Goal: Task Accomplishment & Management: Complete application form

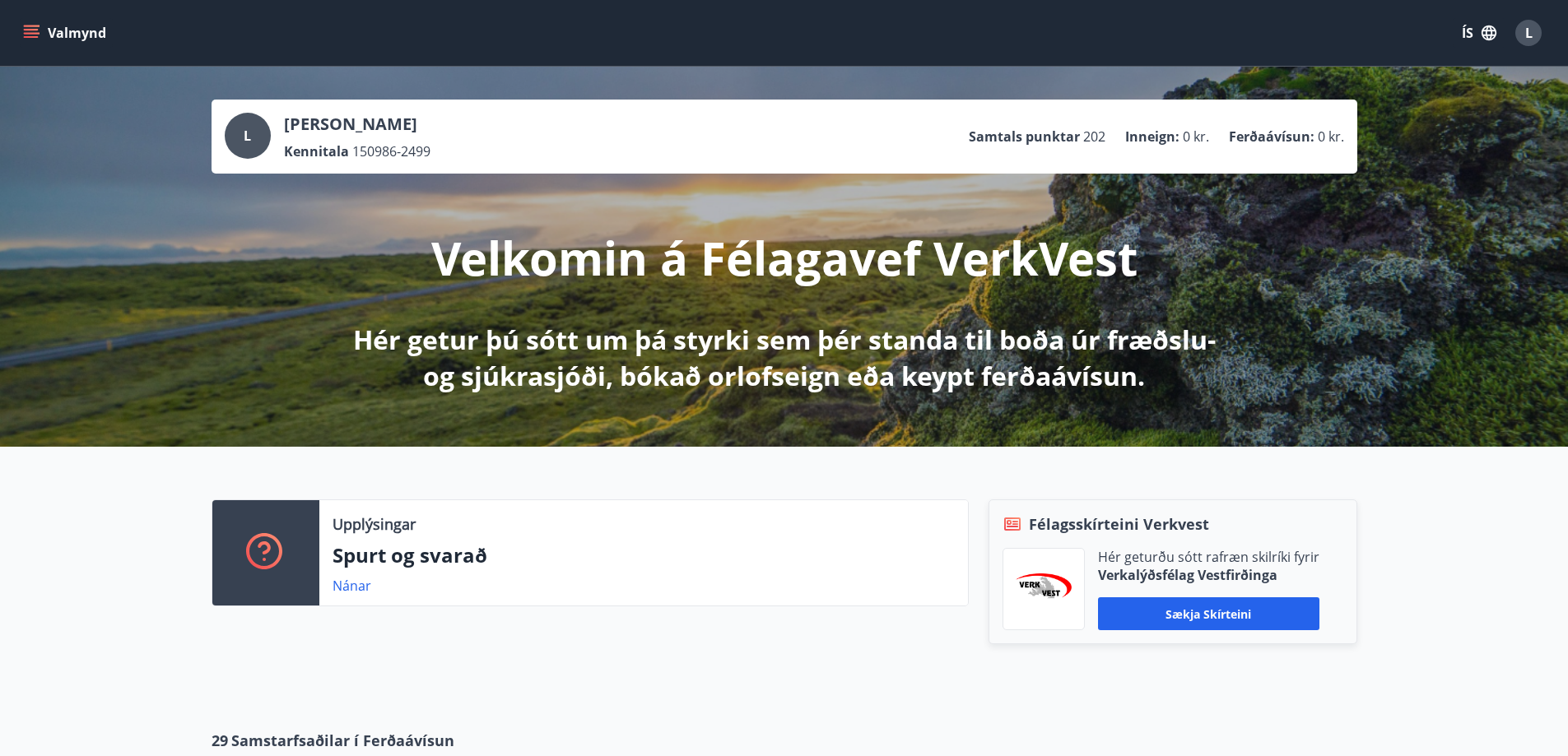
click at [24, 37] on icon "menu" at bounding box center [31, 37] width 15 height 2
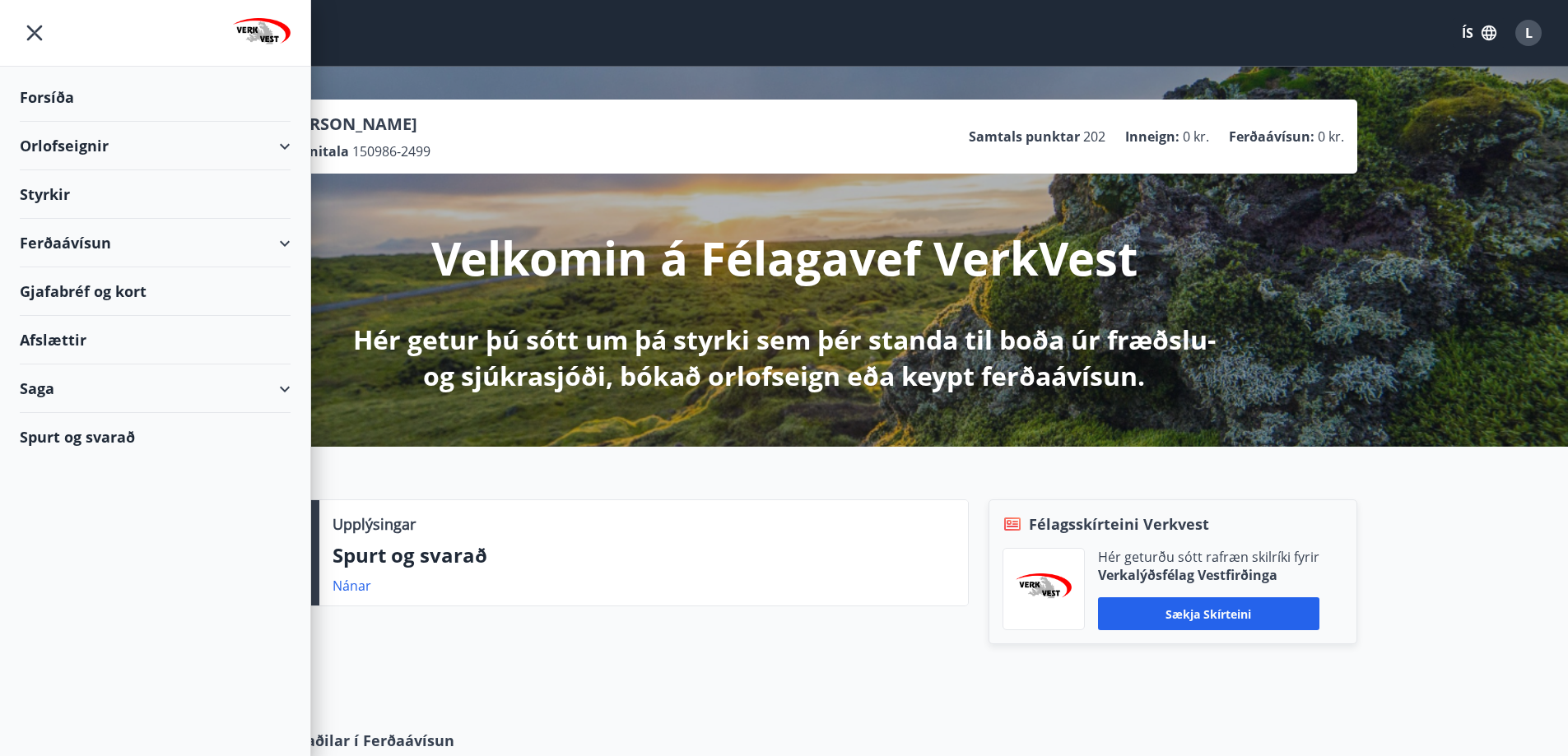
click at [54, 122] on div "Styrkir" at bounding box center [155, 97] width 271 height 49
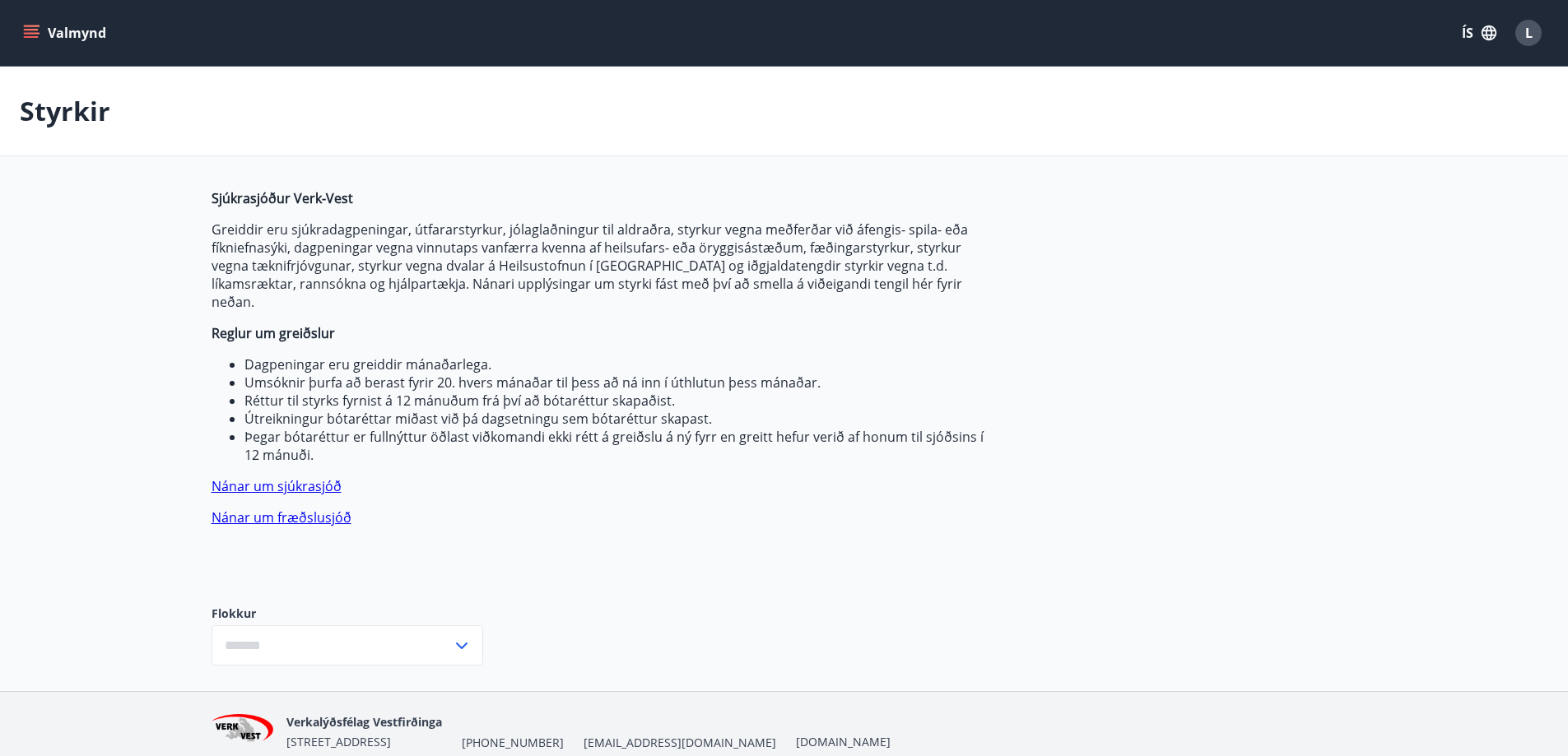
type input "***"
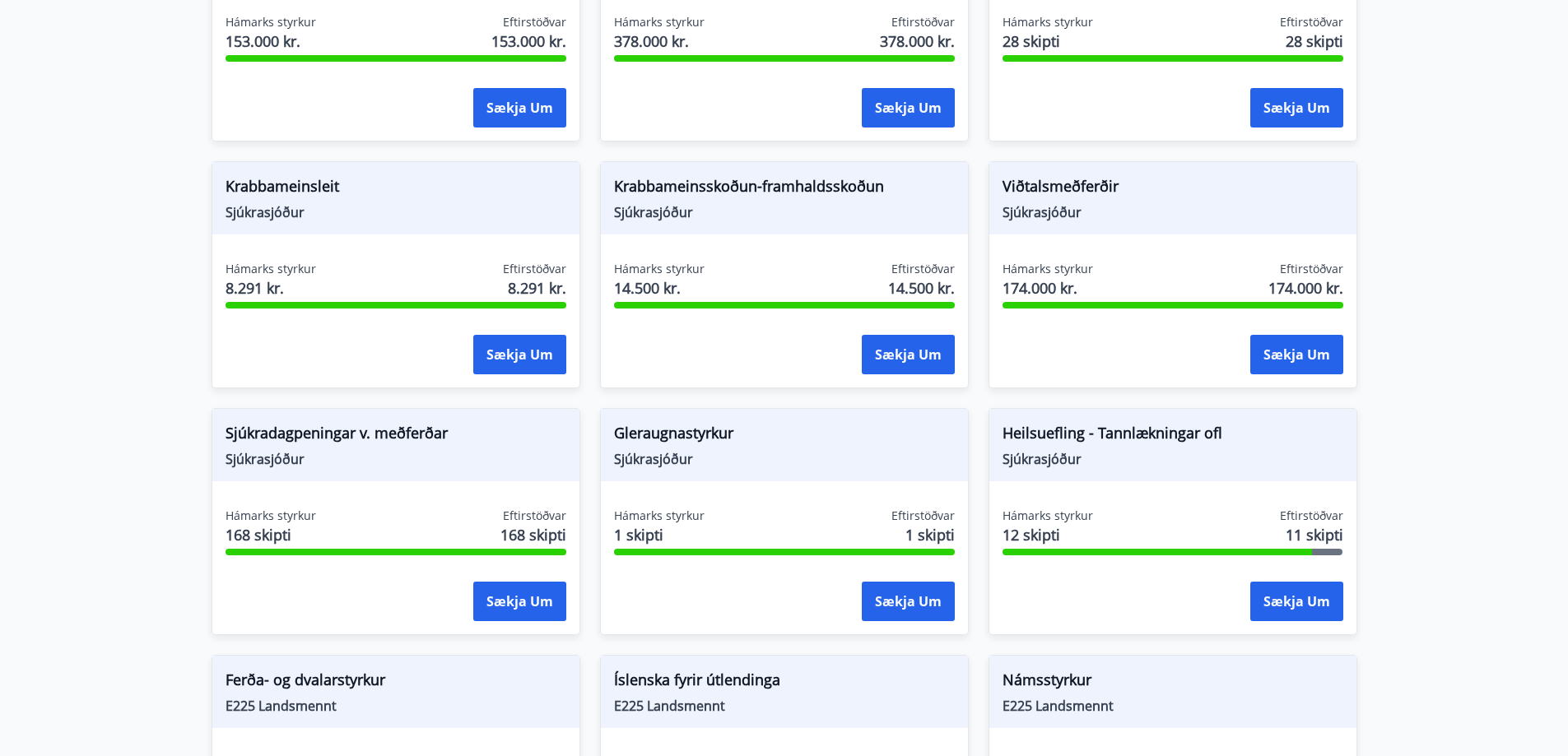
scroll to position [1015, 0]
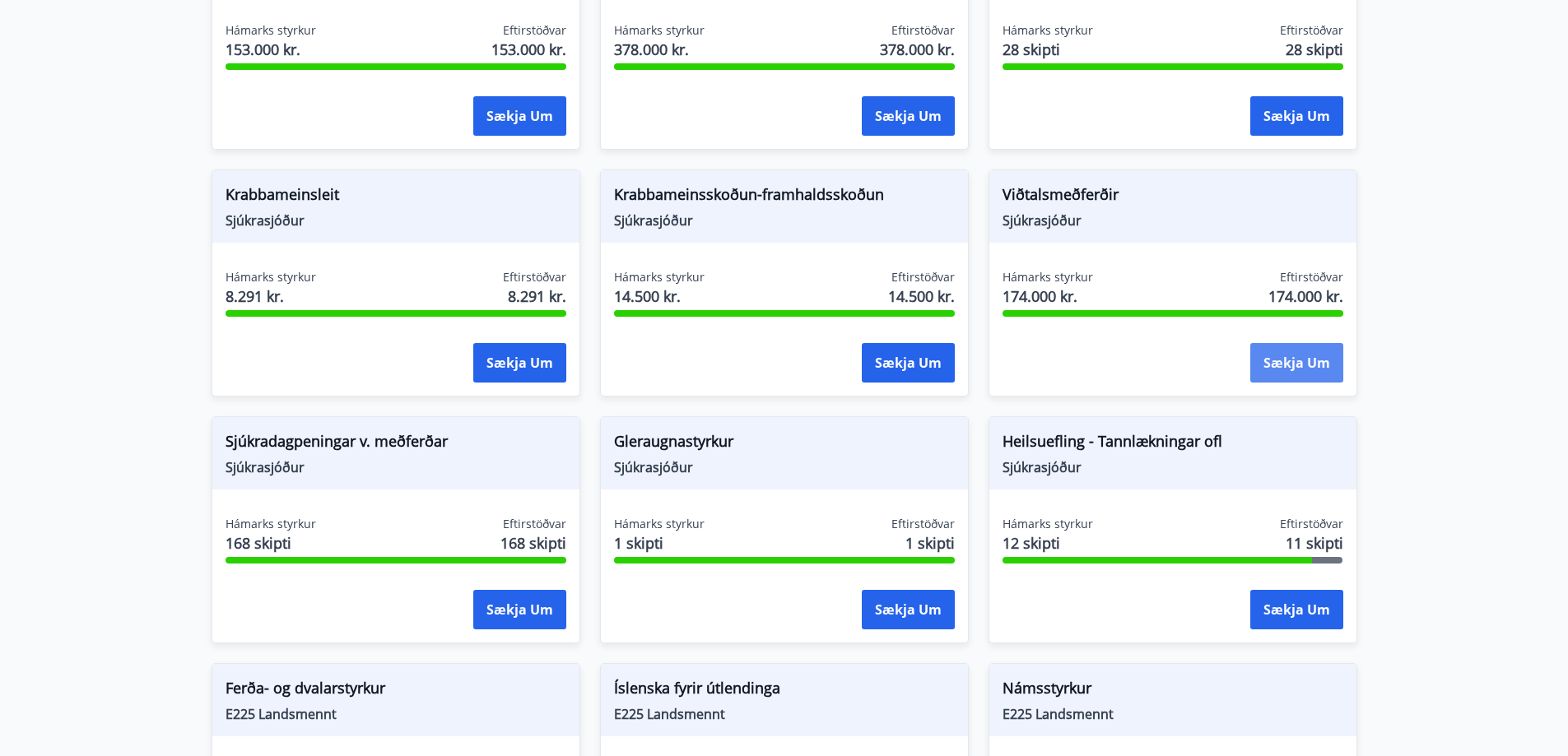
click at [1289, 343] on button "Sækja um" at bounding box center [1297, 363] width 93 height 39
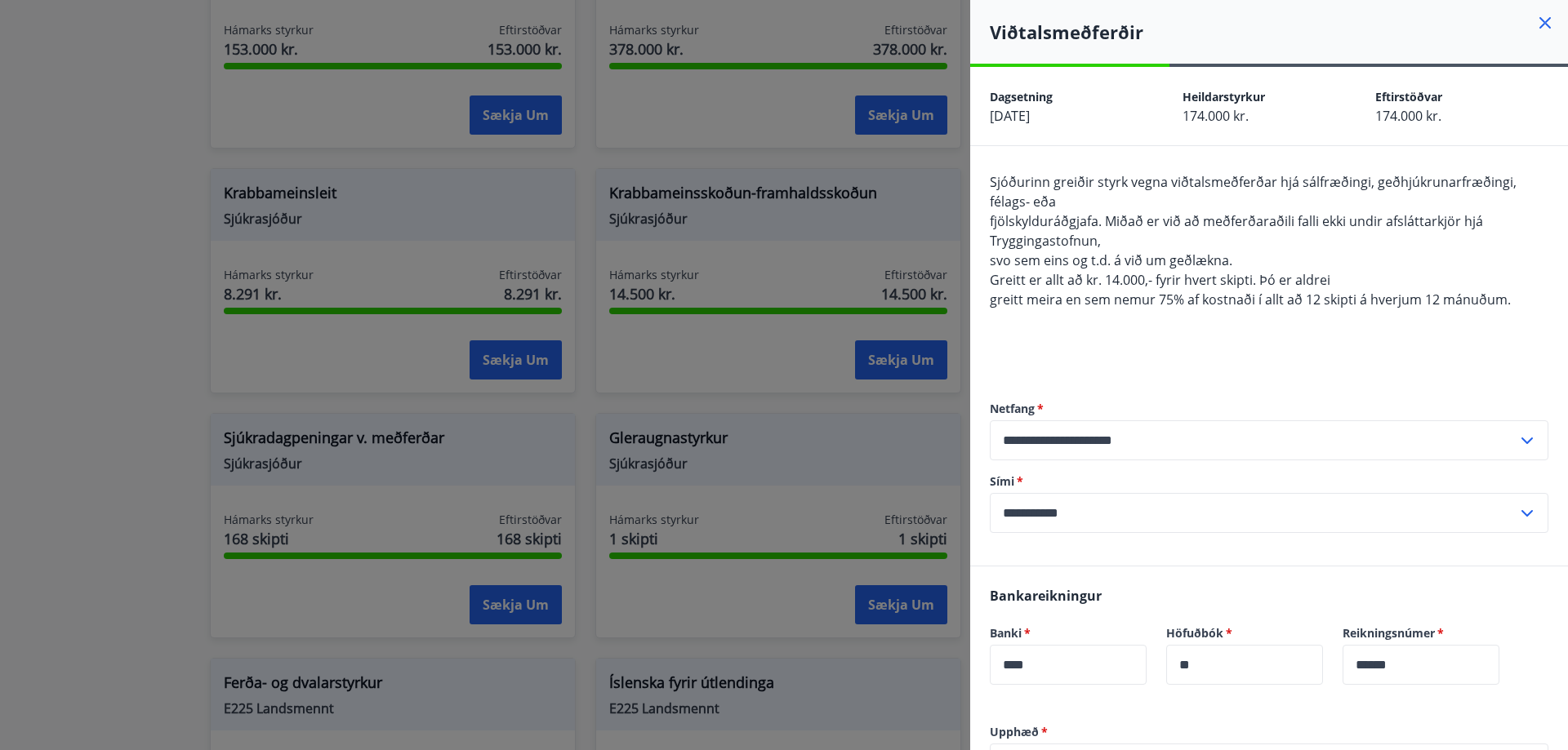
click at [828, 225] on div at bounding box center [784, 375] width 1568 height 750
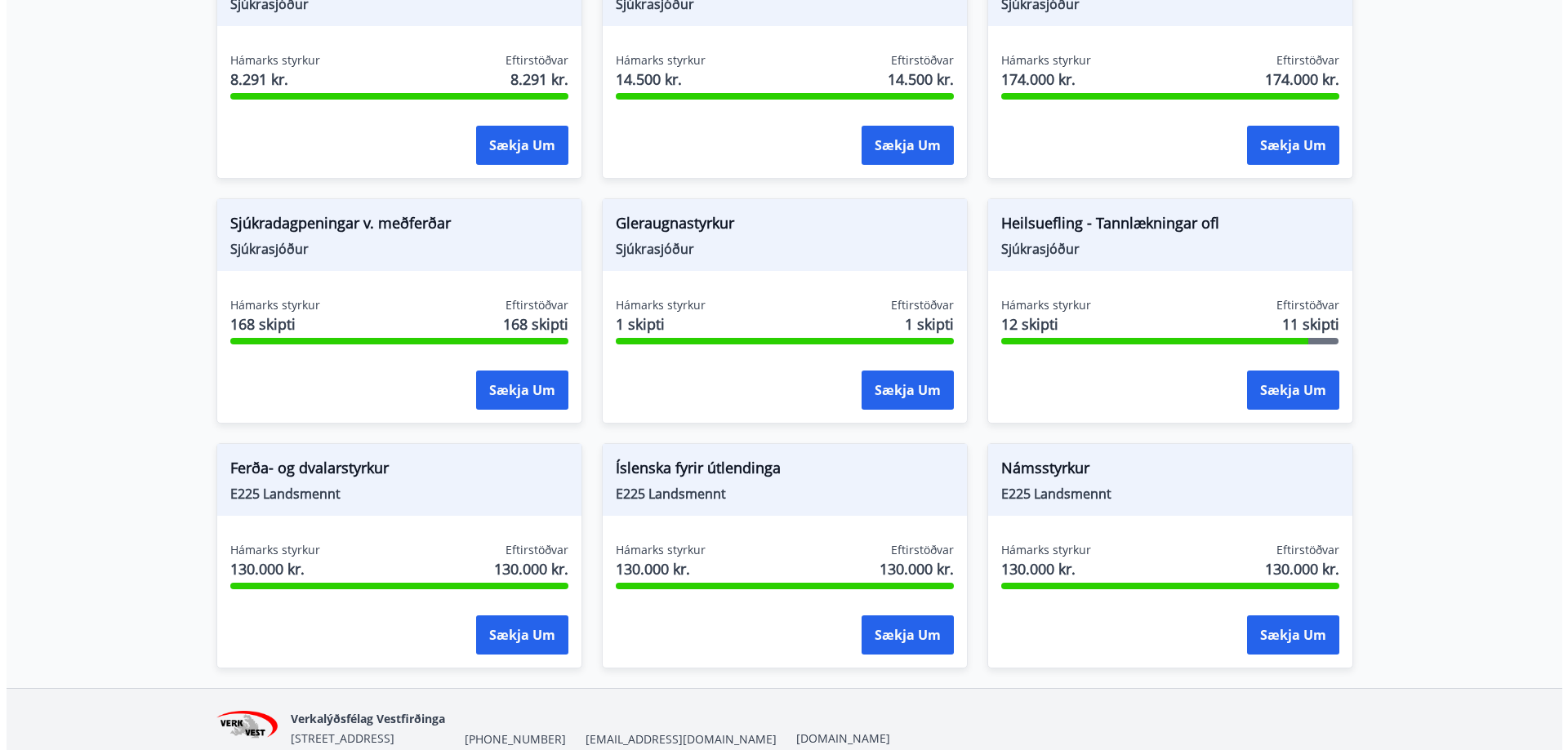
scroll to position [1224, 0]
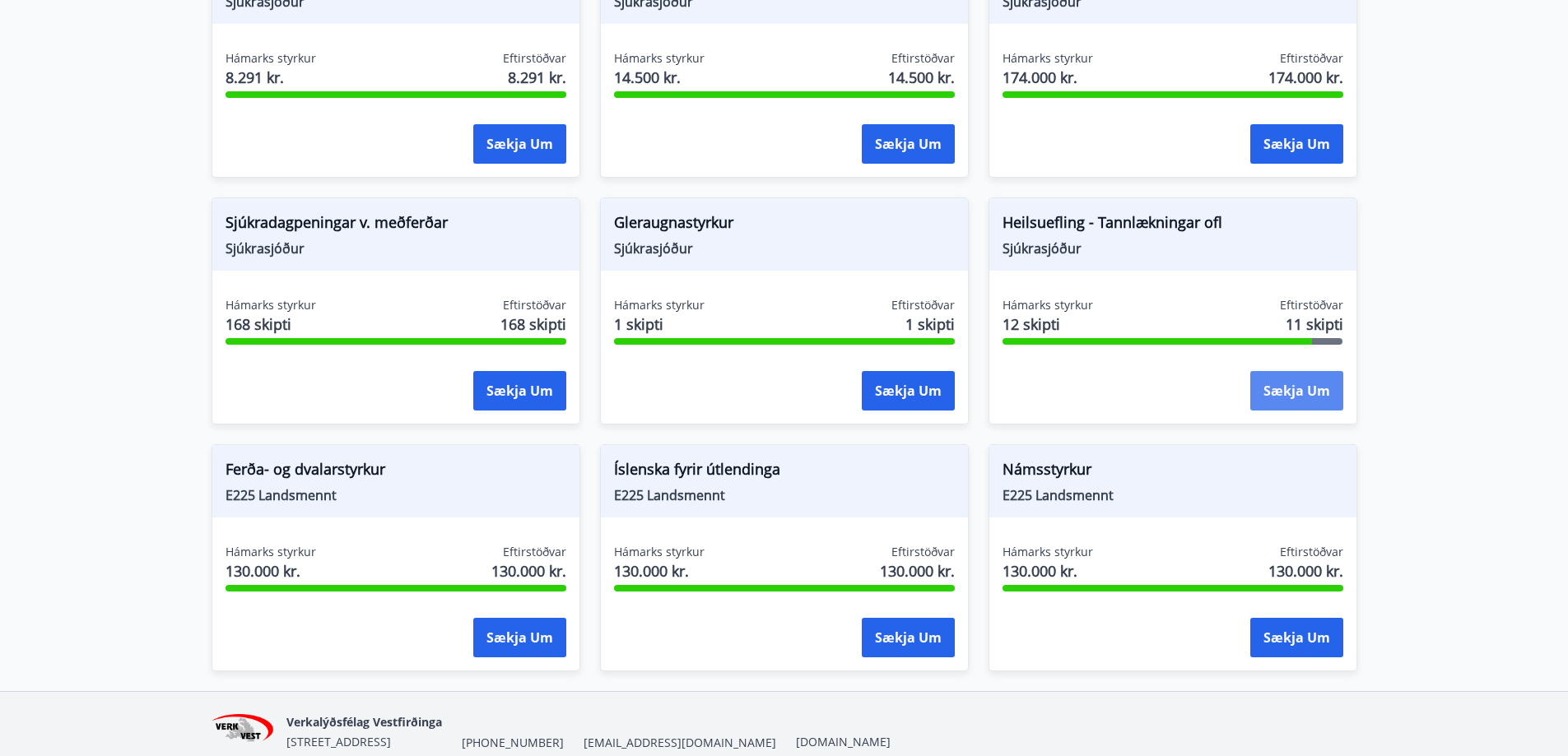
click at [1314, 373] on button "Sækja um" at bounding box center [1297, 390] width 93 height 39
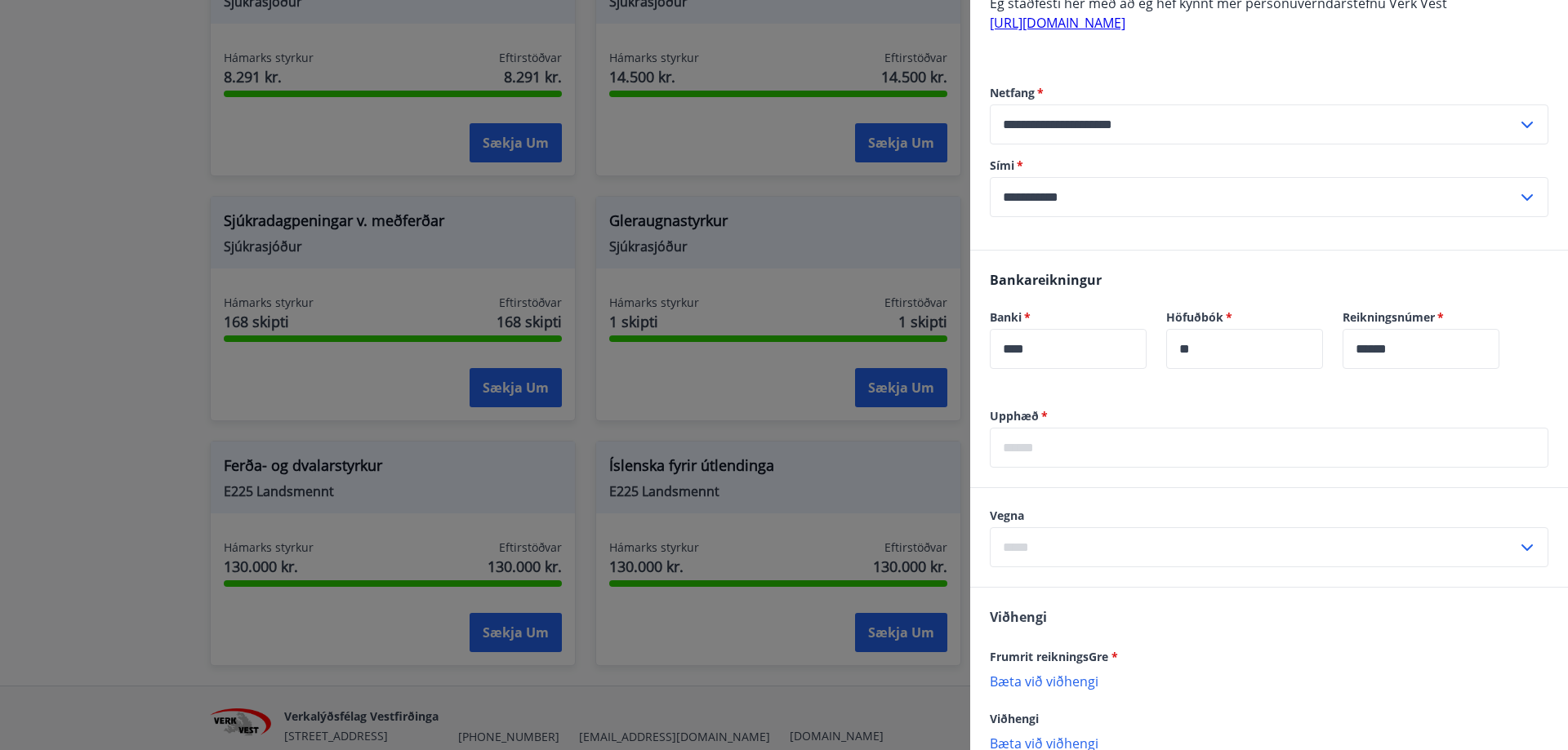
scroll to position [810, 0]
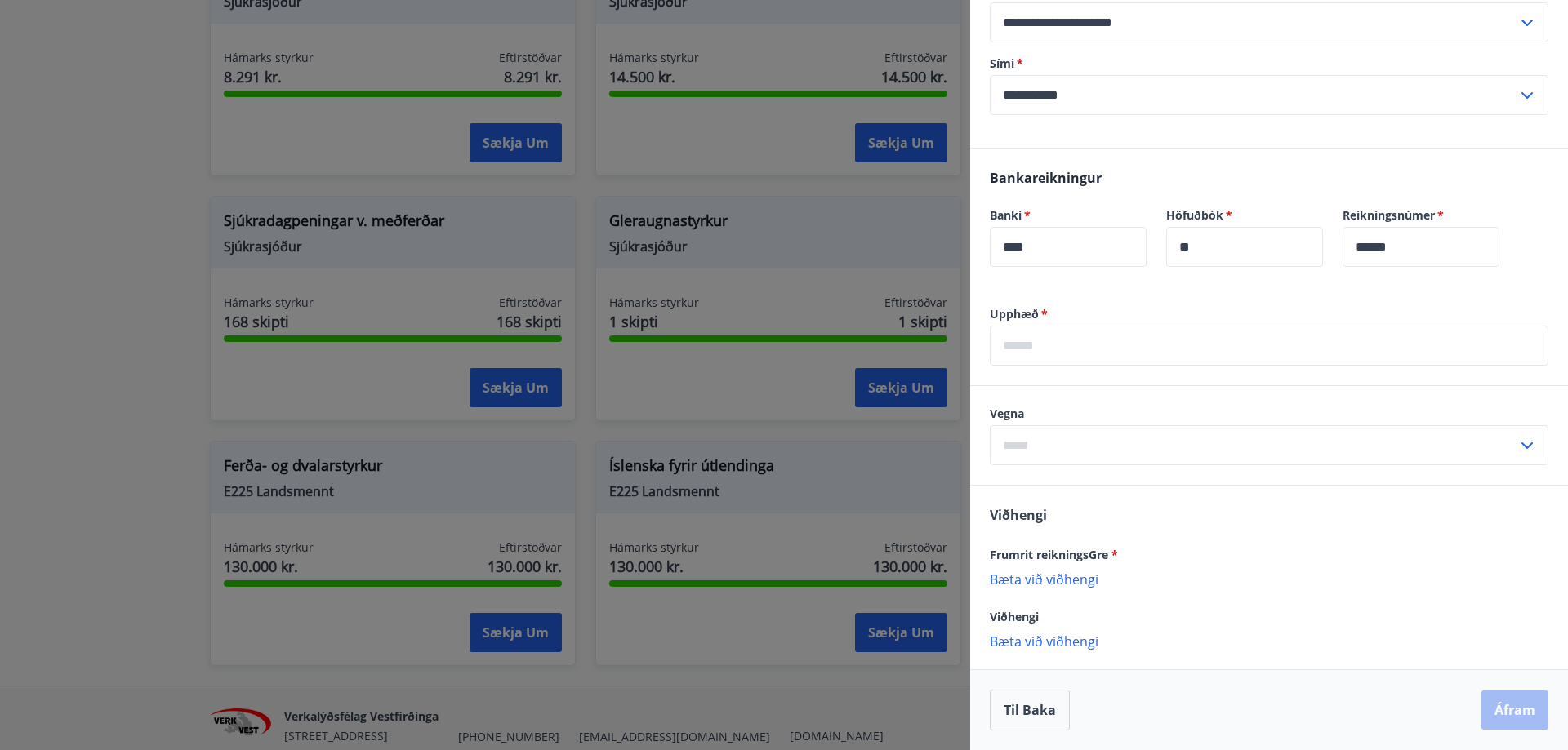
click at [1066, 354] on input "text" at bounding box center [1269, 345] width 559 height 40
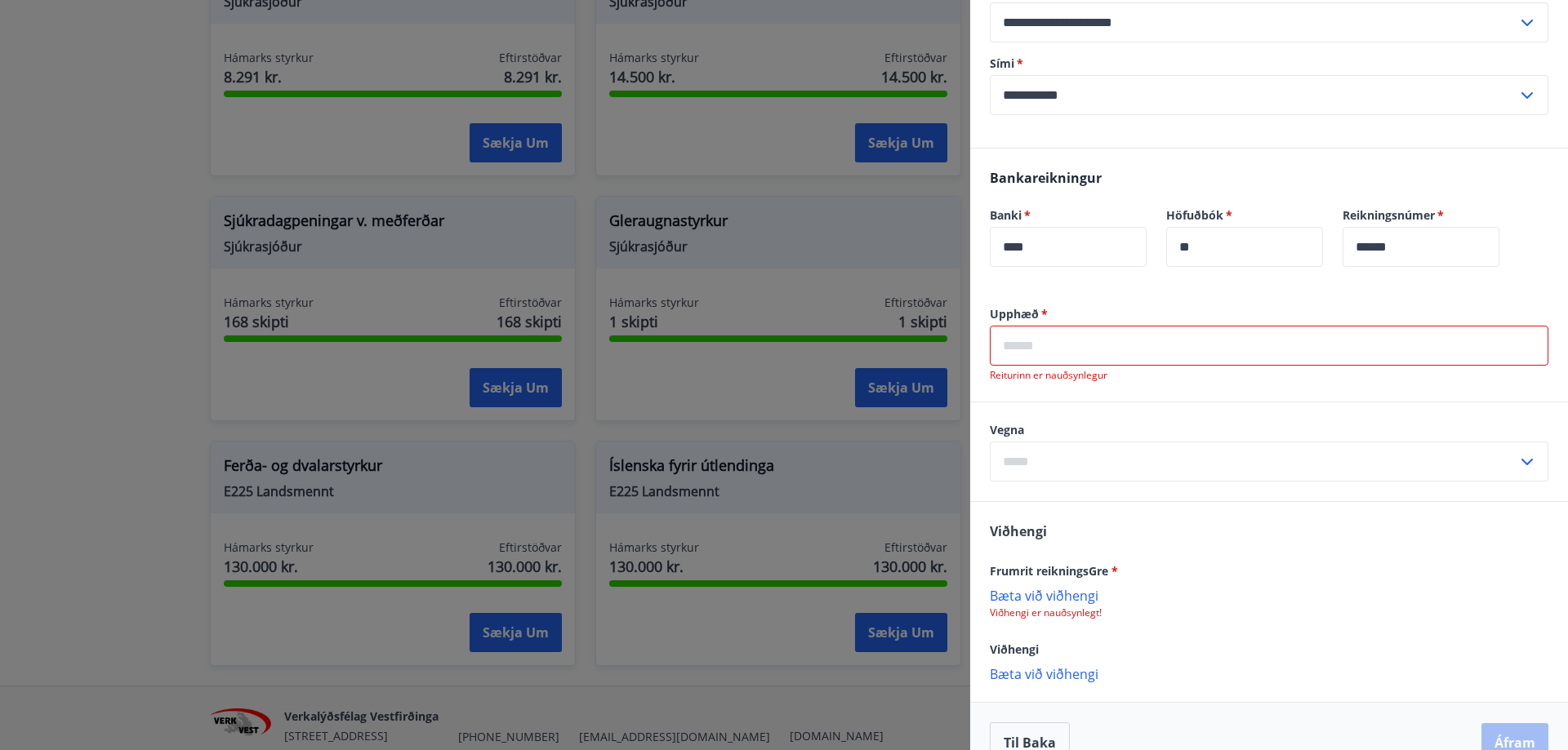
click at [1115, 340] on input "text" at bounding box center [1269, 345] width 559 height 40
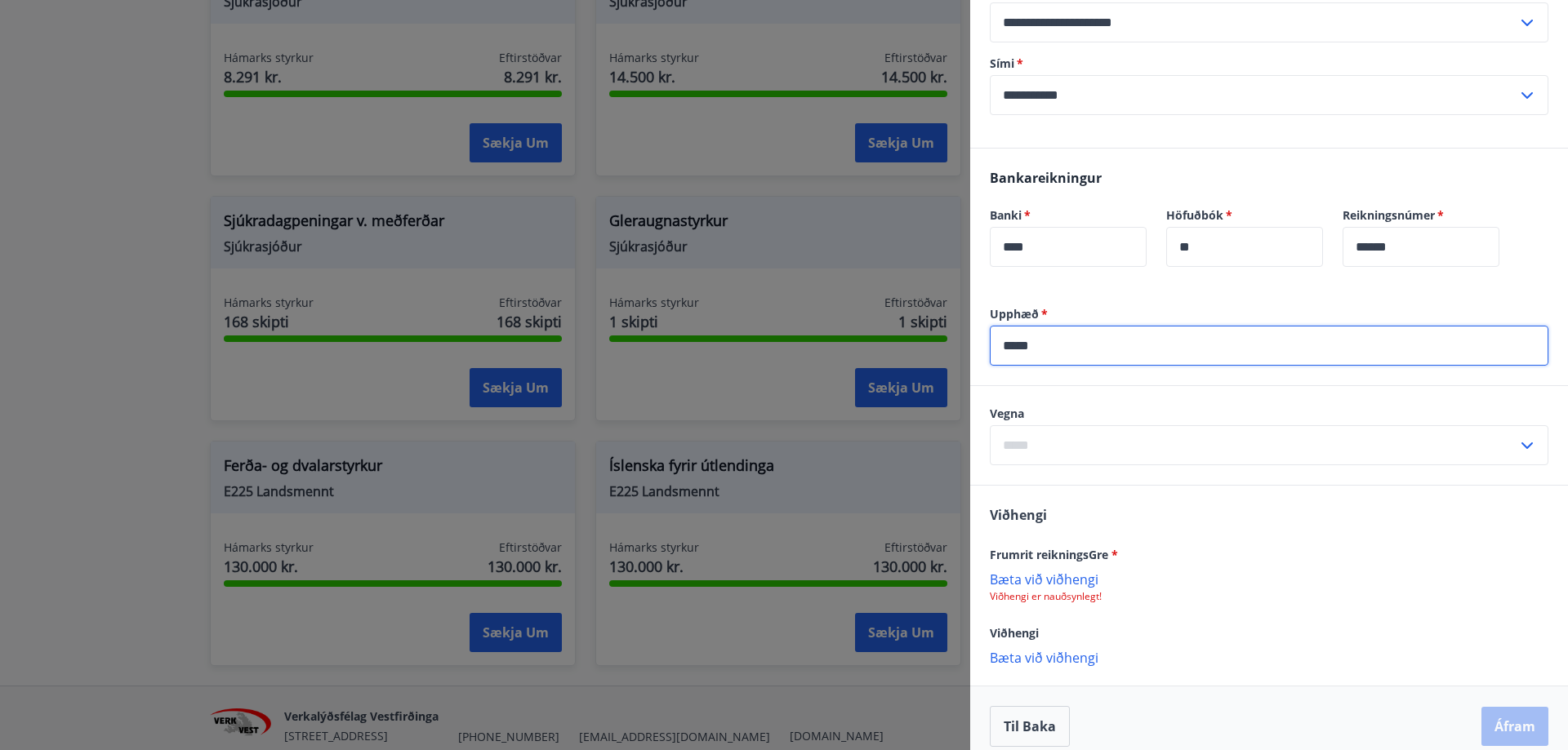
type input "*****"
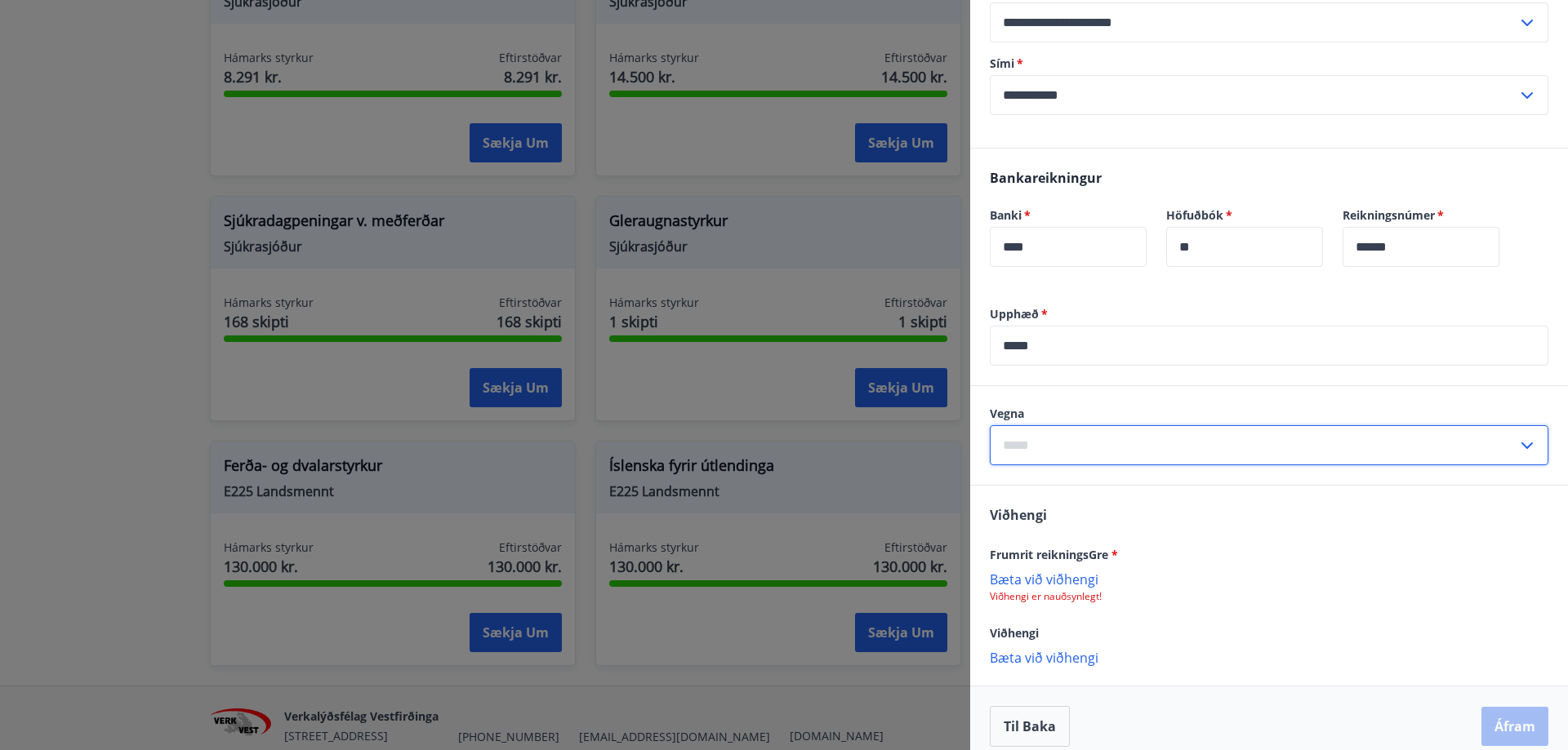
click at [1140, 442] on input "text" at bounding box center [1254, 445] width 528 height 40
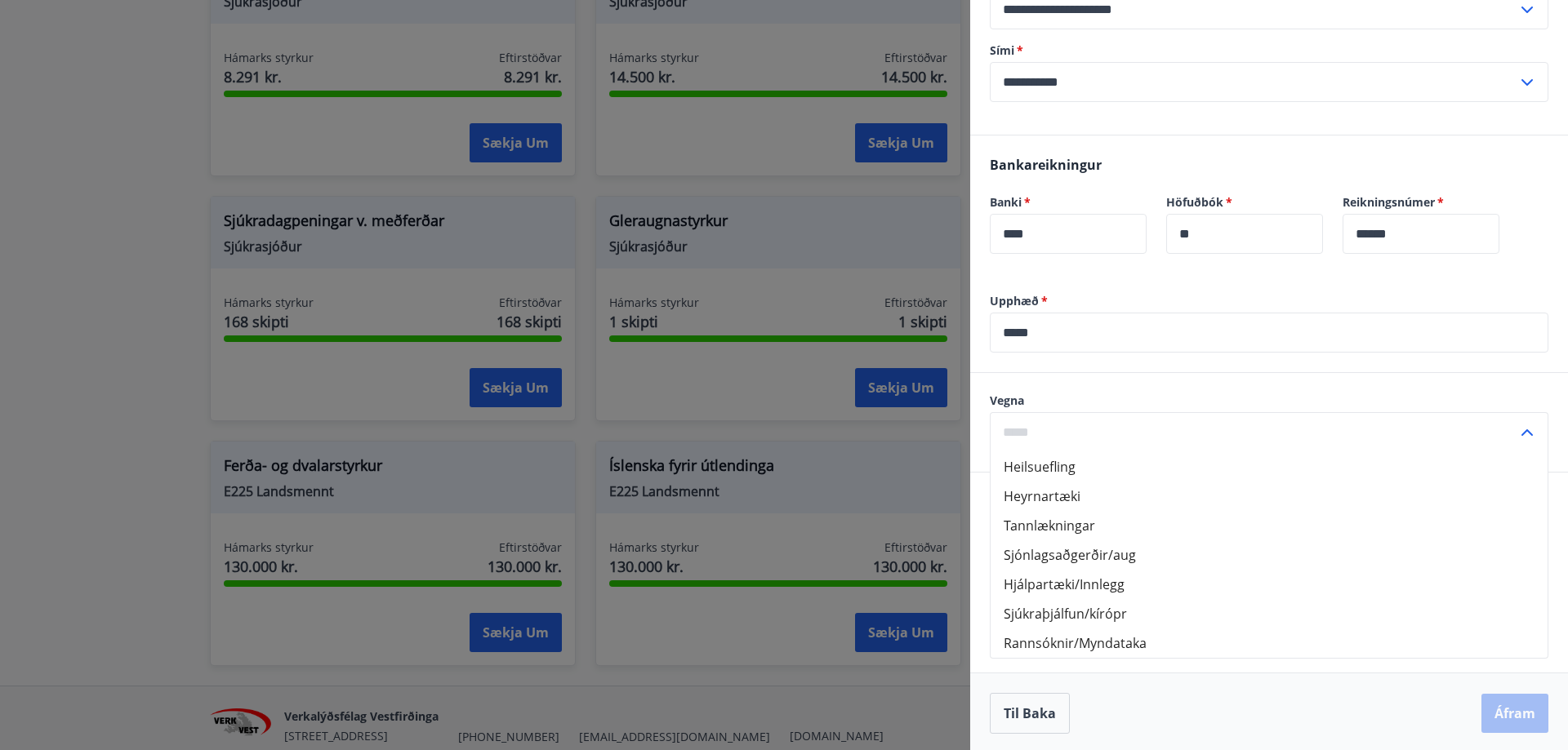
scroll to position [826, 0]
click at [1057, 645] on li "Rannsóknir/Myndataka" at bounding box center [1269, 640] width 557 height 29
type input "**********"
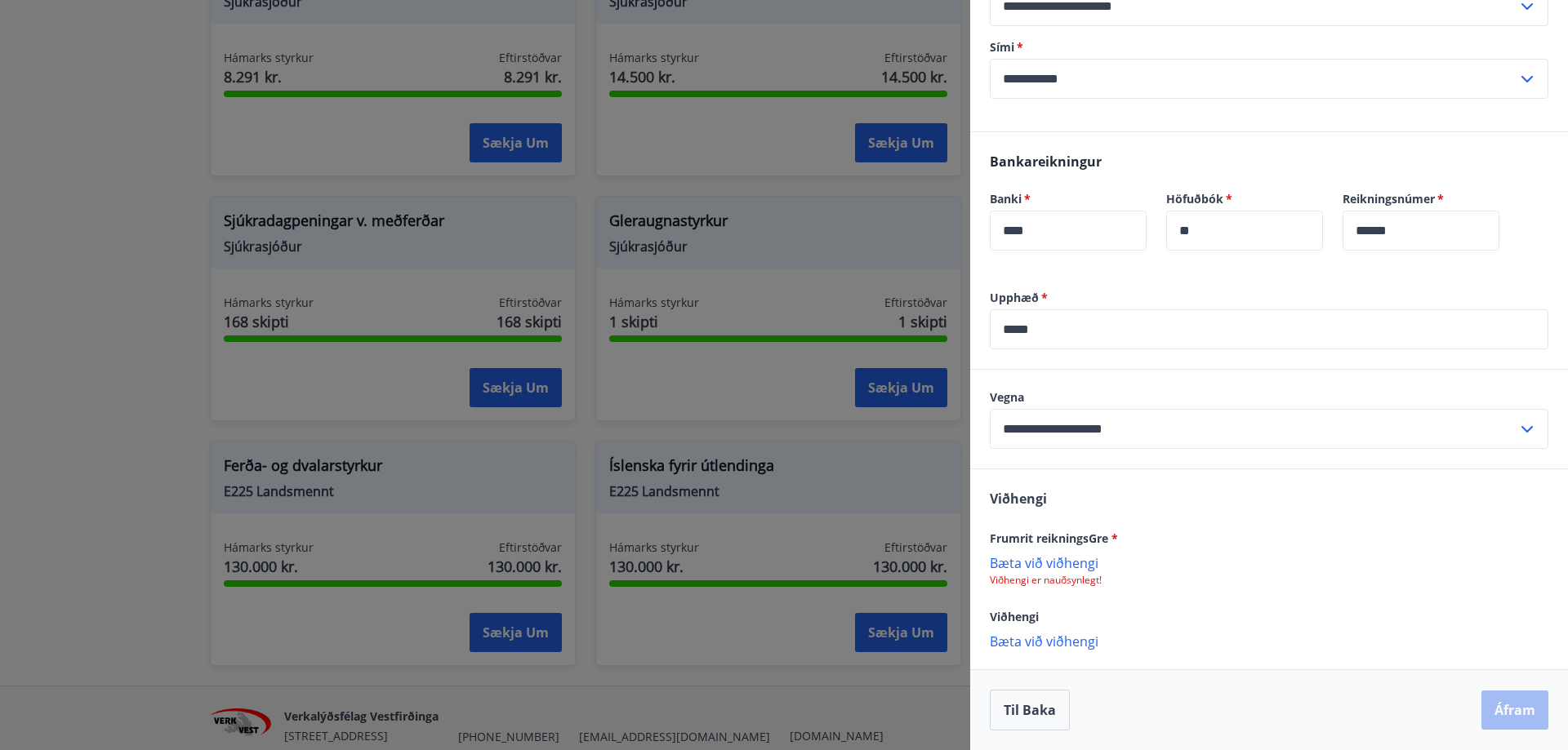
click at [1059, 559] on p "Bæta við viðhengi" at bounding box center [1269, 562] width 559 height 16
click at [1059, 569] on p "Bæta við viðhengi" at bounding box center [1269, 562] width 559 height 16
click at [1051, 638] on p "Bæta við viðhengi" at bounding box center [1269, 642] width 559 height 16
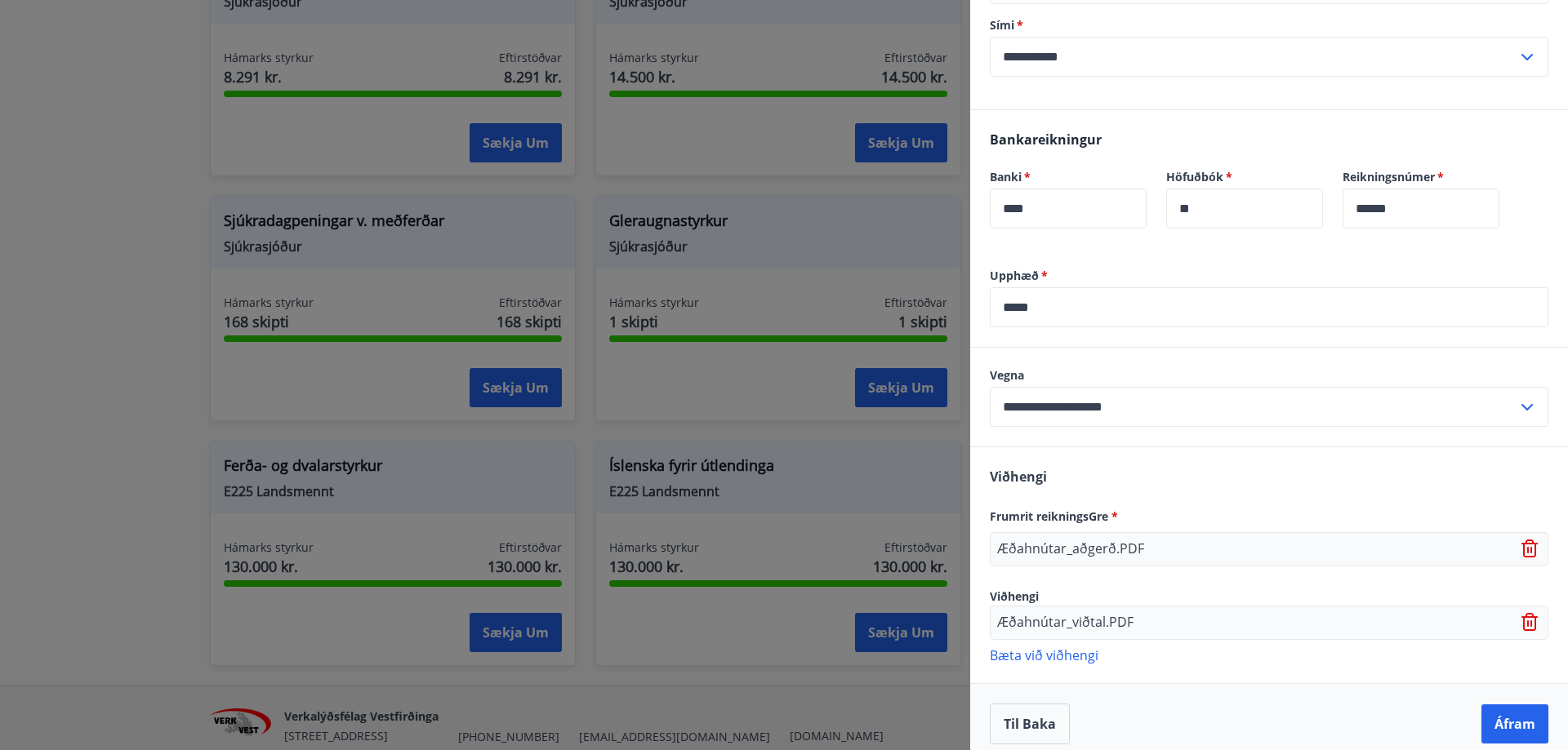
scroll to position [862, 0]
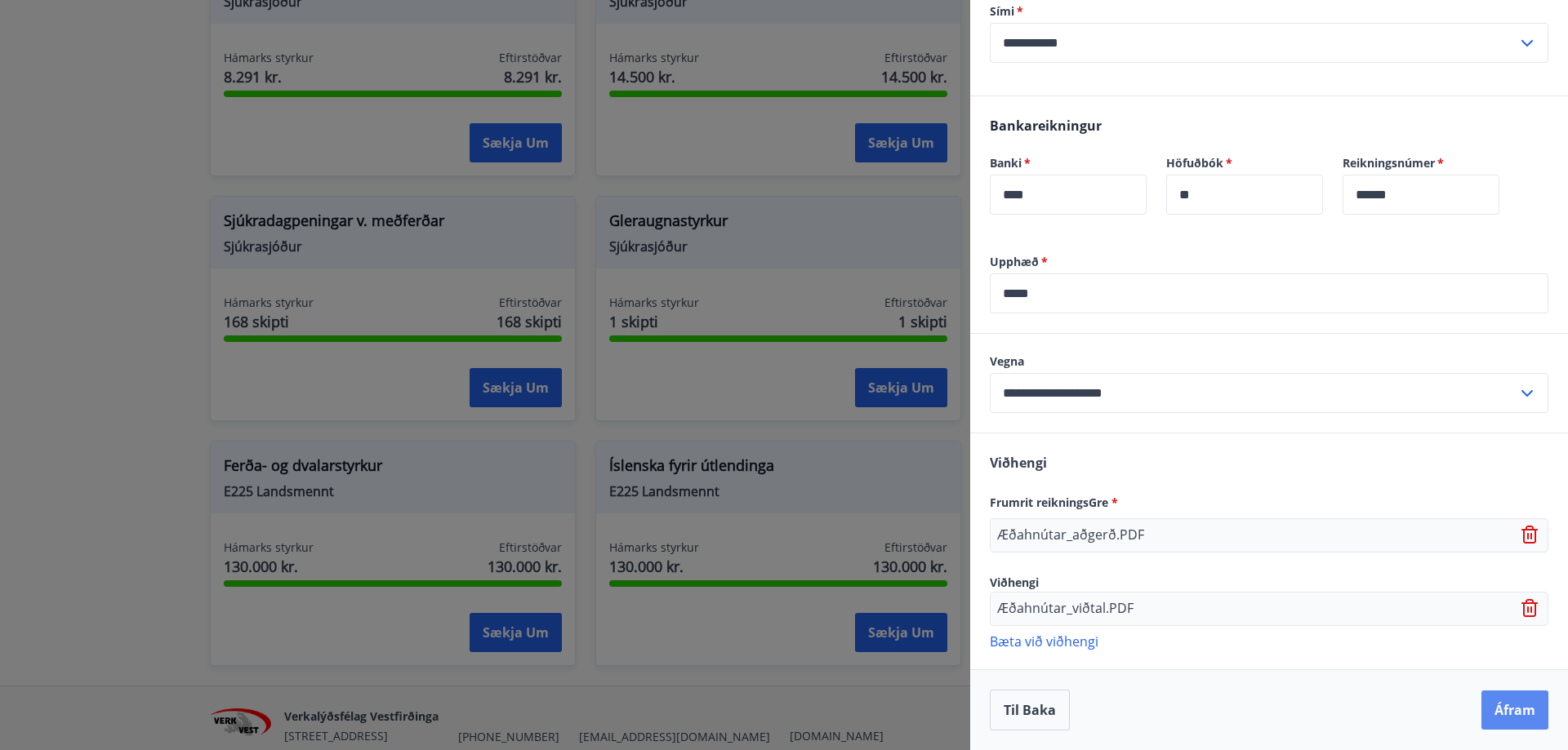
click at [1495, 704] on button "Áfram" at bounding box center [1515, 710] width 67 height 39
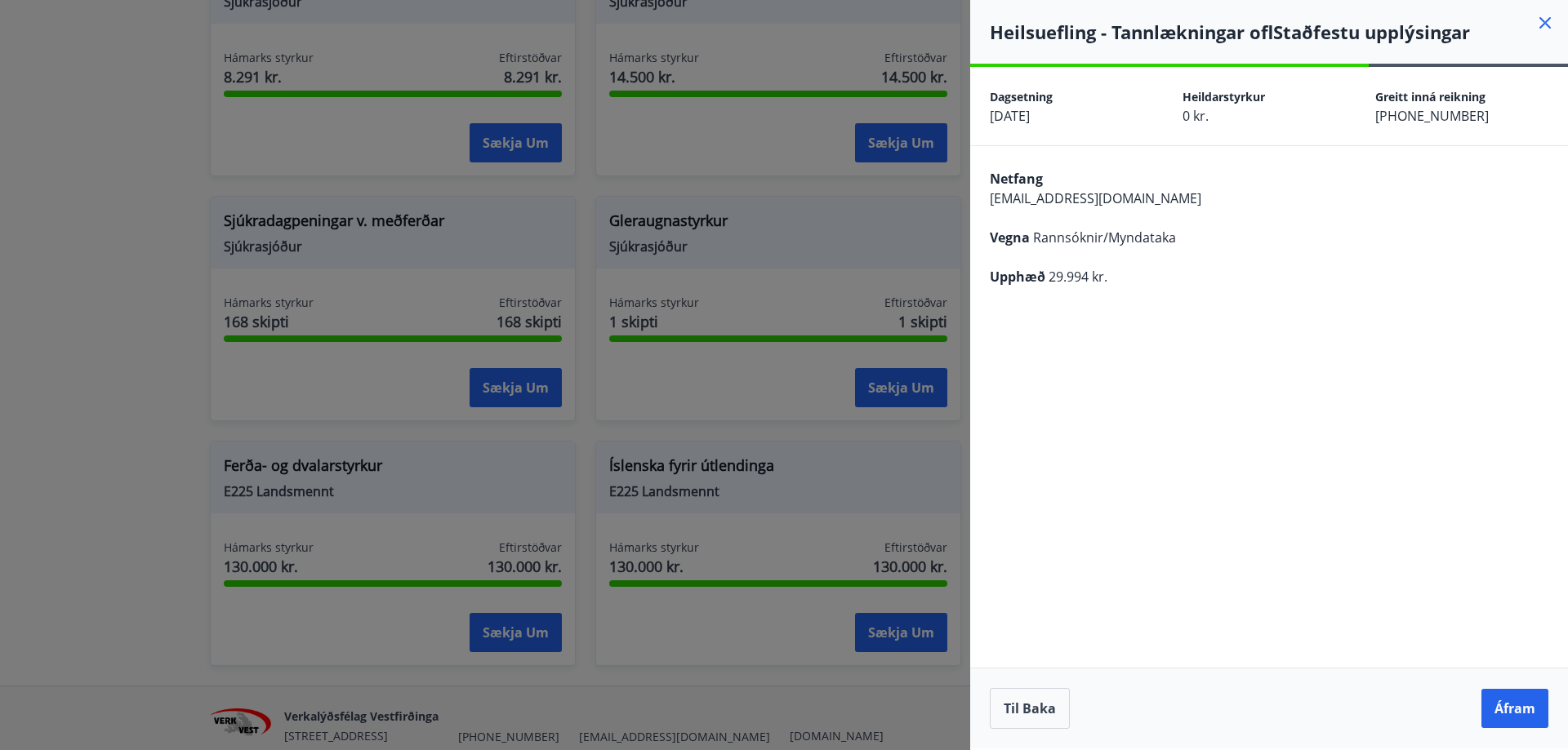
scroll to position [0, 0]
click at [1521, 699] on button "Áfram" at bounding box center [1515, 709] width 67 height 39
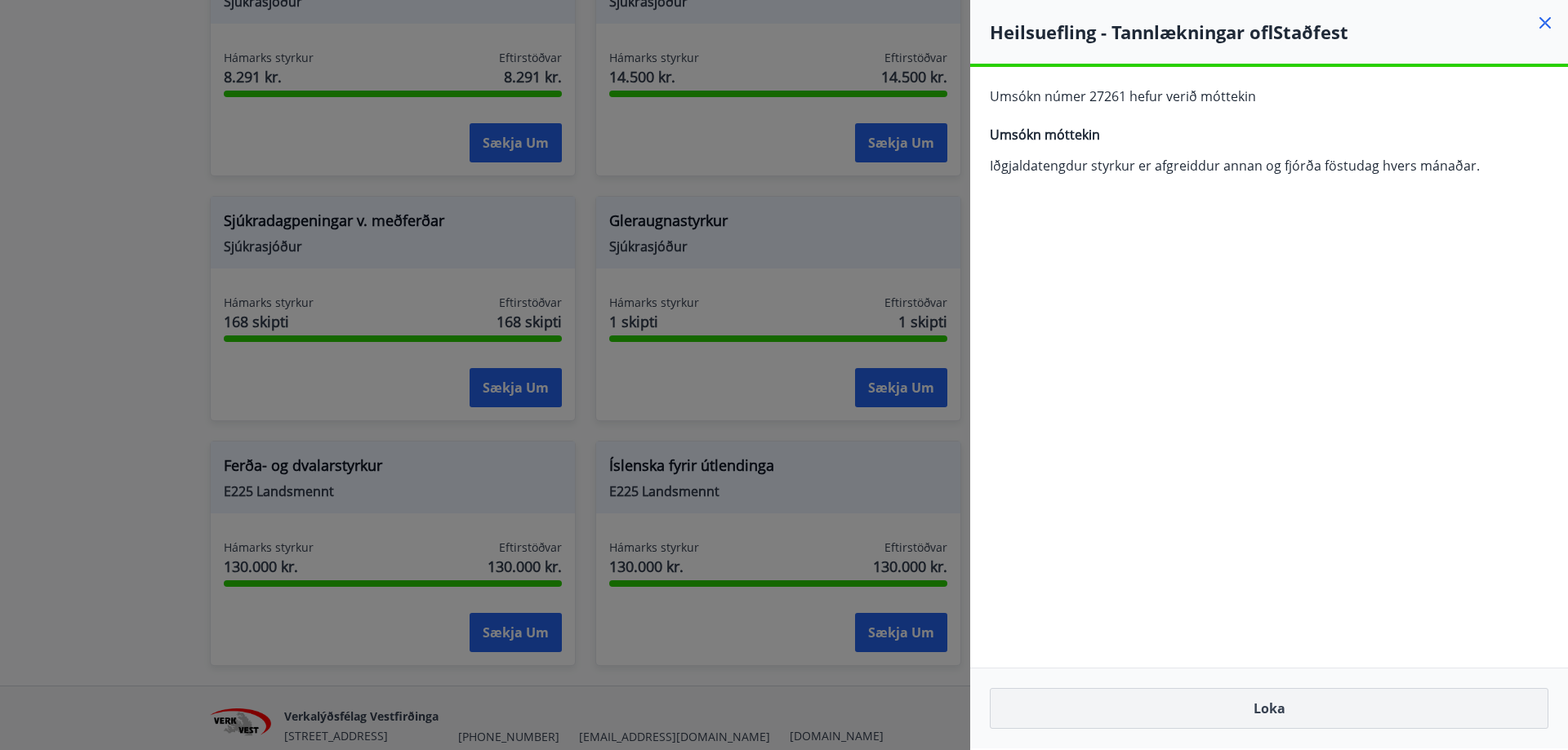
click at [1240, 701] on button "Loka" at bounding box center [1269, 709] width 559 height 41
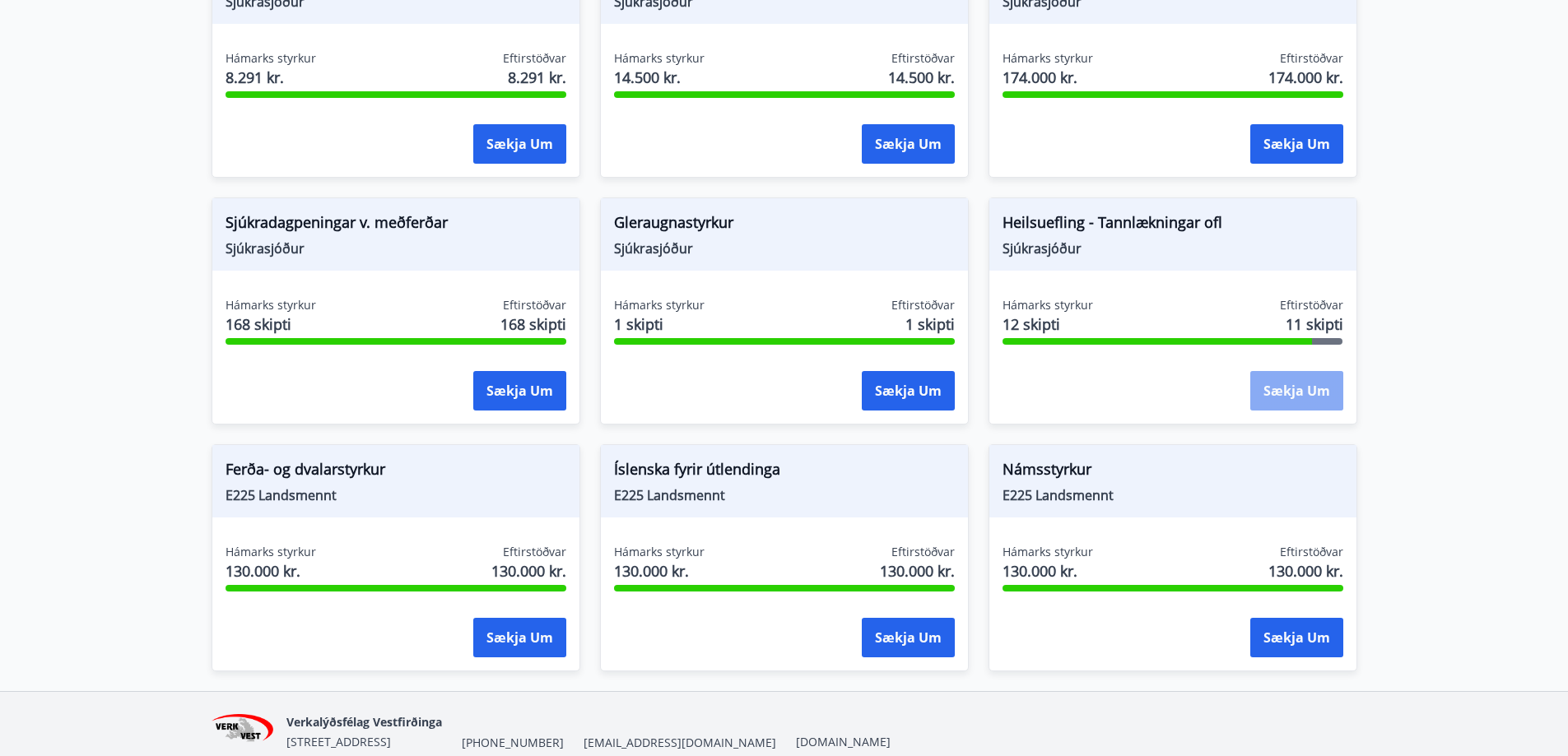
click at [1279, 376] on button "Sækja um" at bounding box center [1297, 390] width 93 height 39
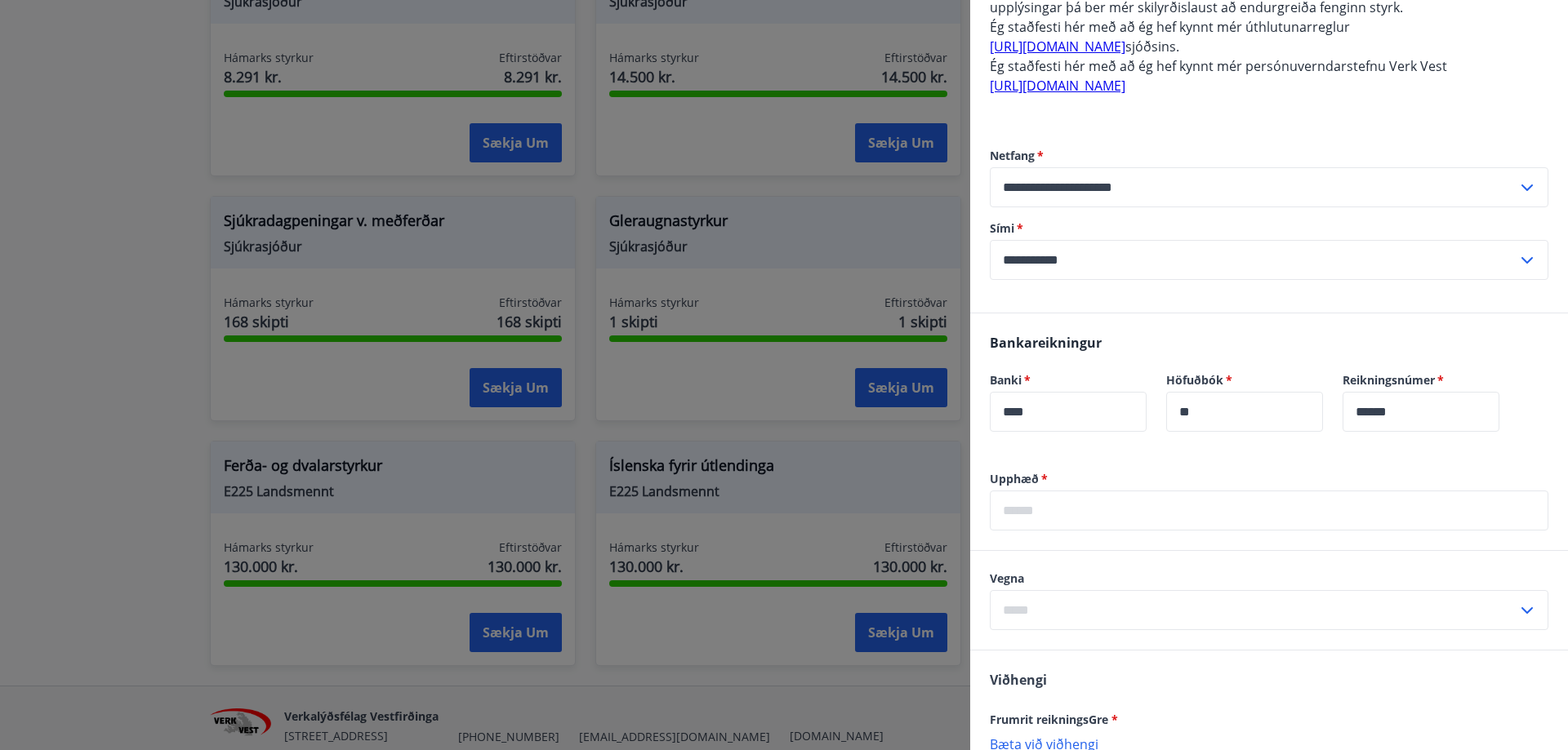
scroll to position [734, 0]
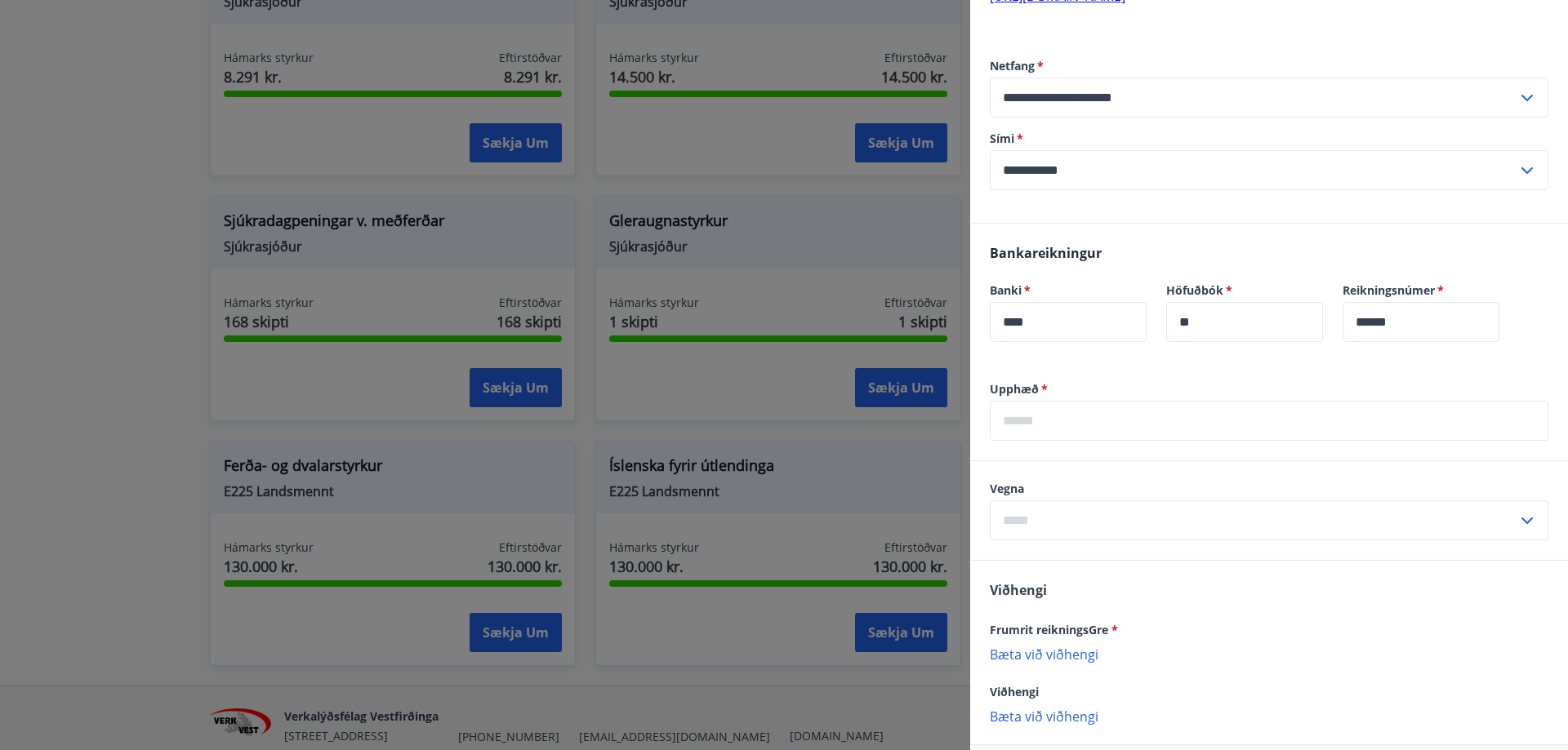
click at [1074, 407] on input "text" at bounding box center [1269, 420] width 559 height 40
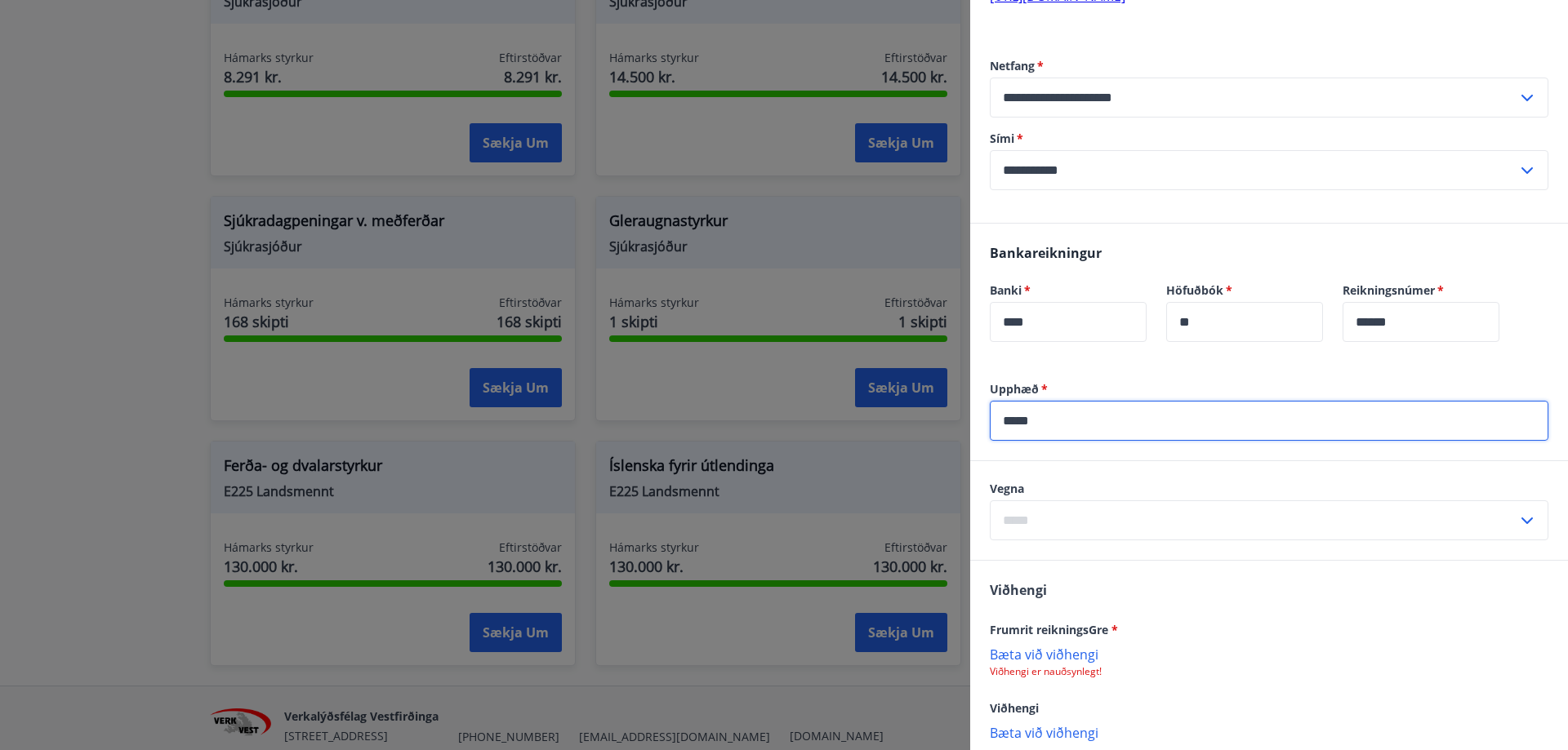
type input "*****"
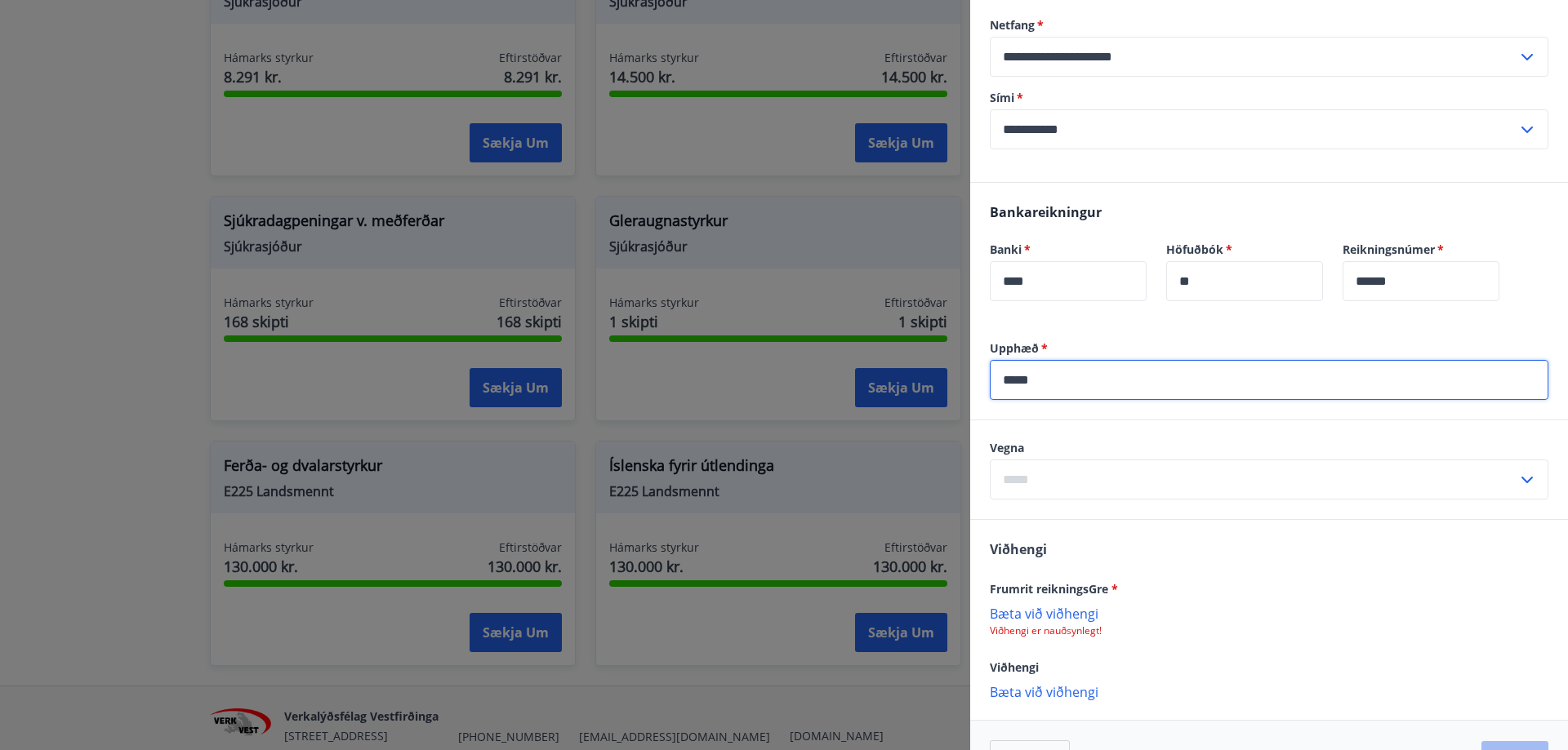
scroll to position [826, 0]
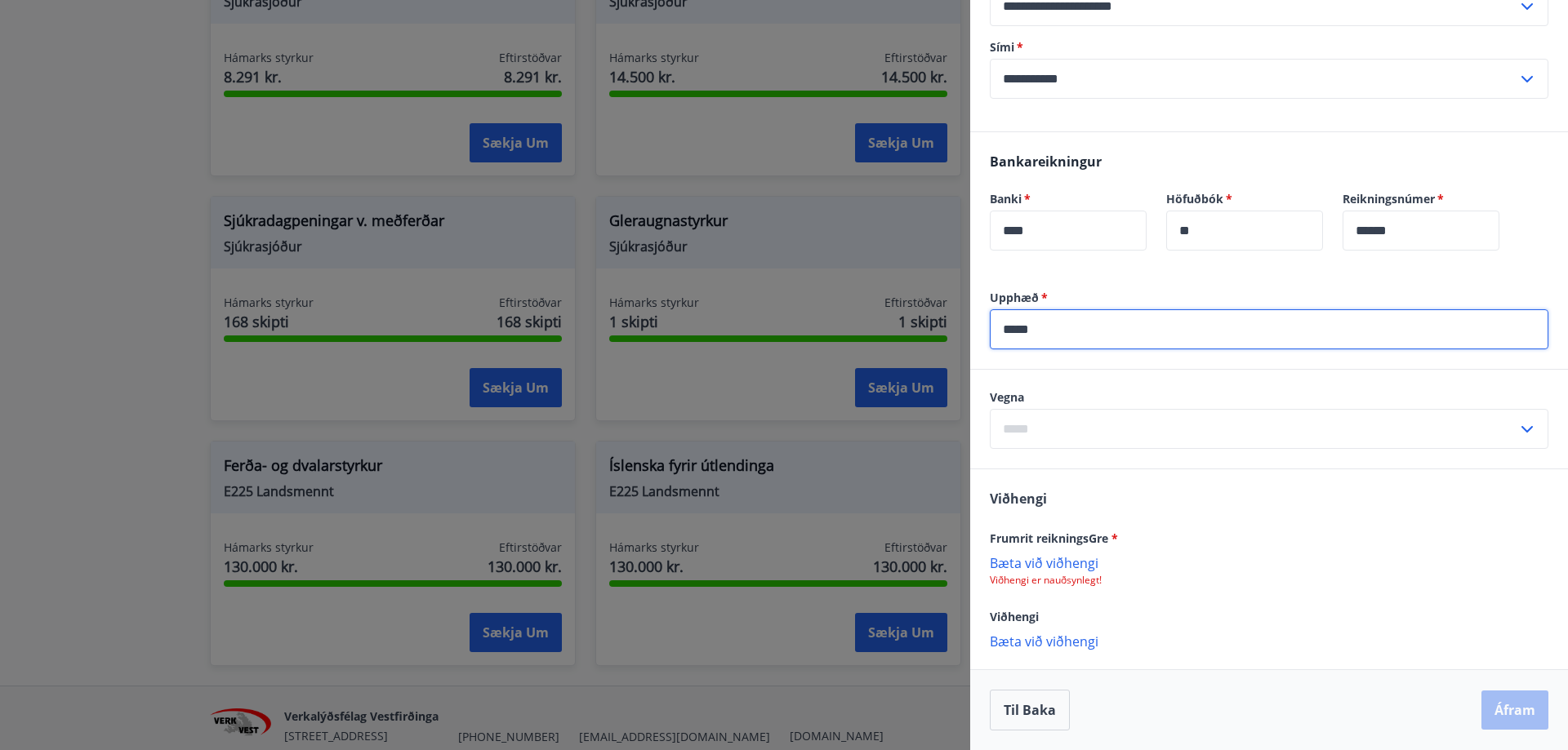
click at [1109, 435] on input "text" at bounding box center [1254, 428] width 528 height 40
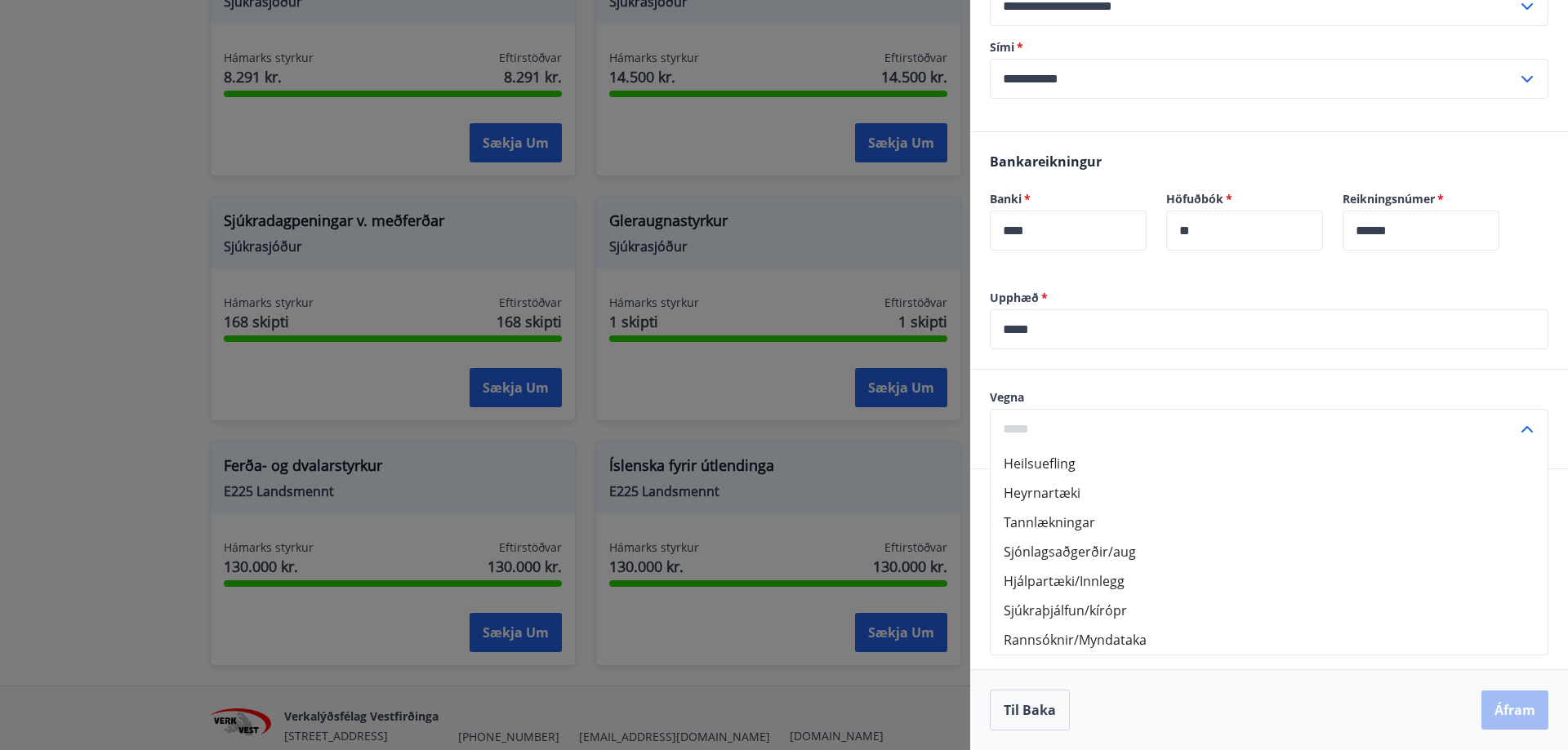
click at [1089, 636] on li "Rannsóknir/Myndataka" at bounding box center [1269, 640] width 557 height 29
type input "**********"
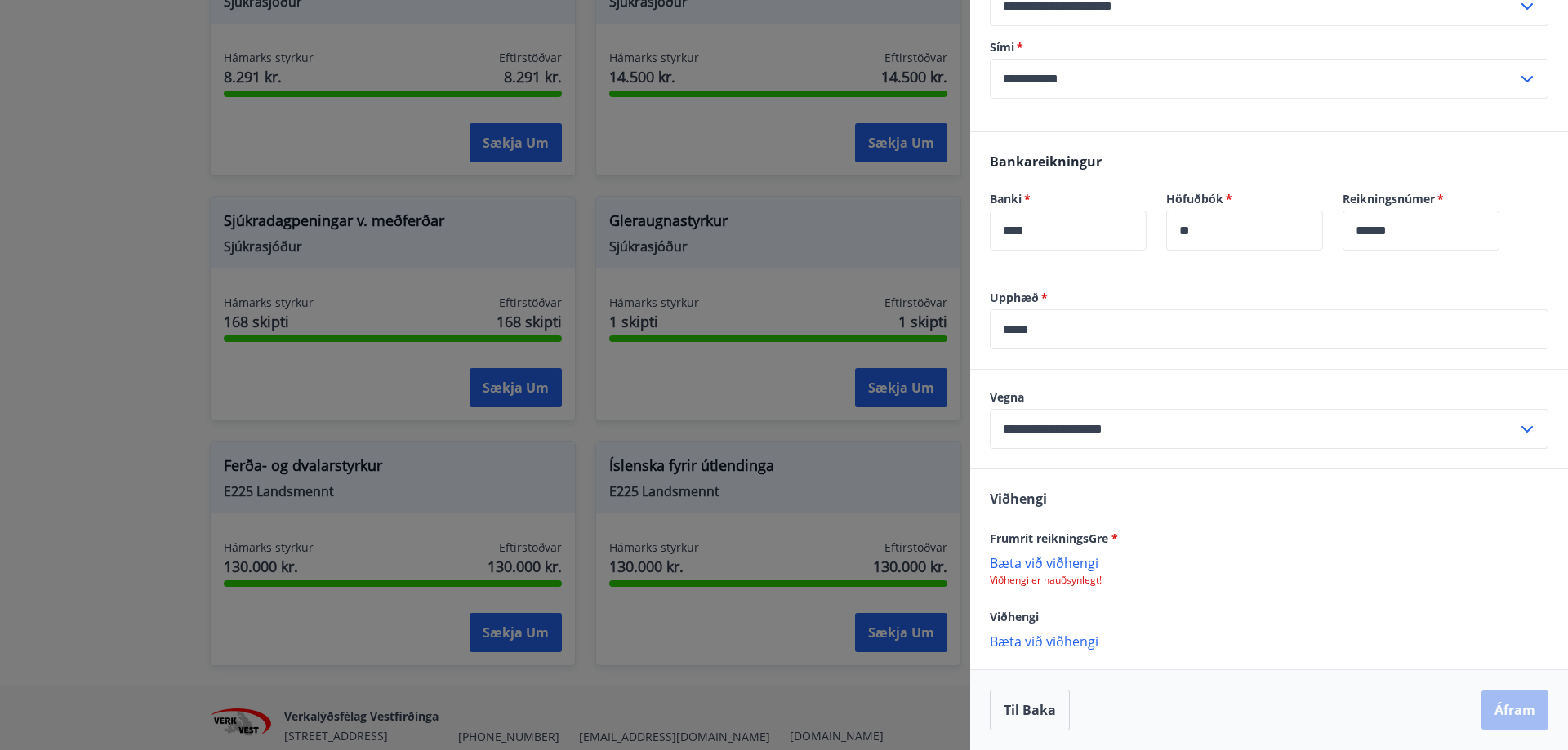
click at [1057, 566] on p "Bæta við viðhengi" at bounding box center [1269, 562] width 559 height 16
click at [1511, 706] on button "Áfram" at bounding box center [1515, 710] width 67 height 39
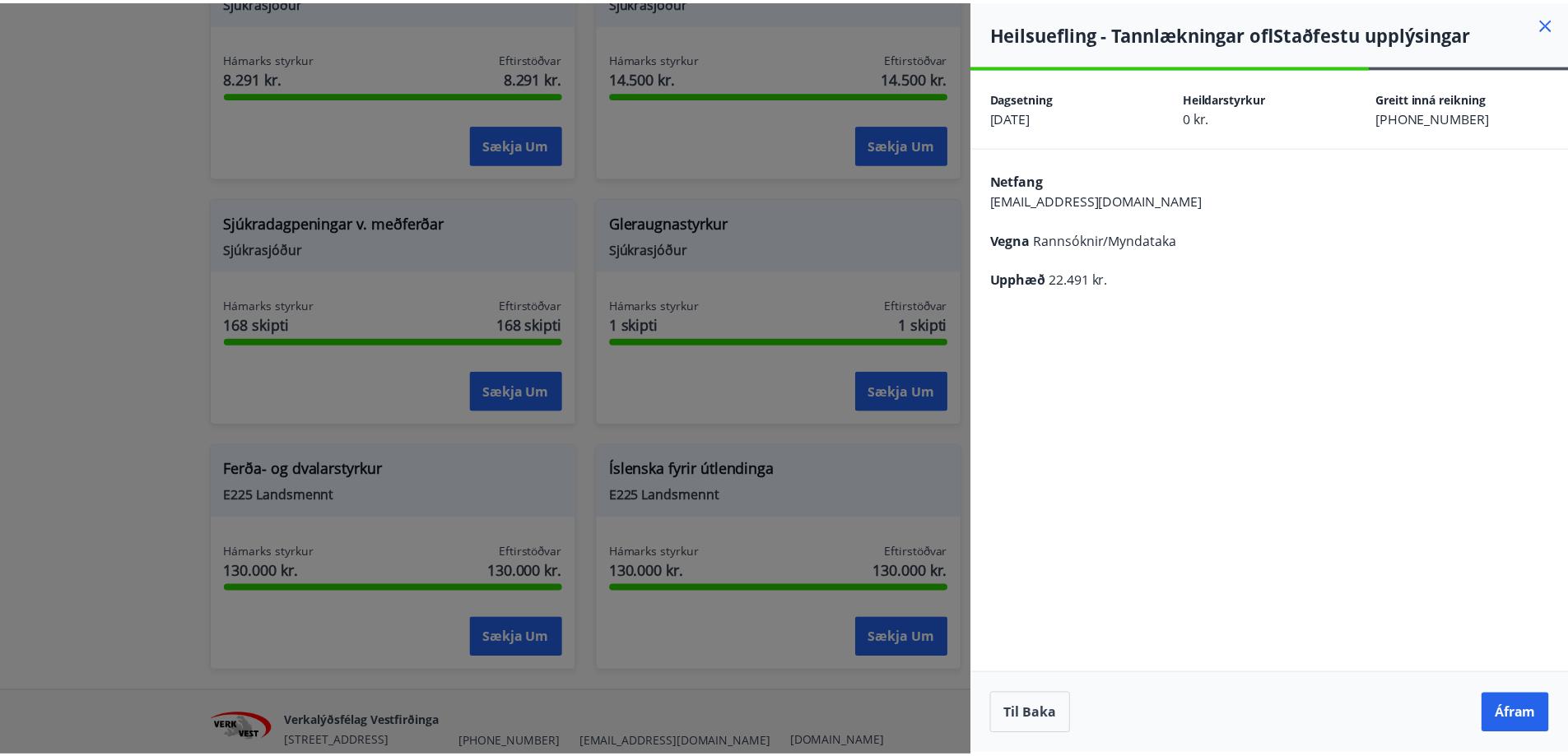
scroll to position [0, 0]
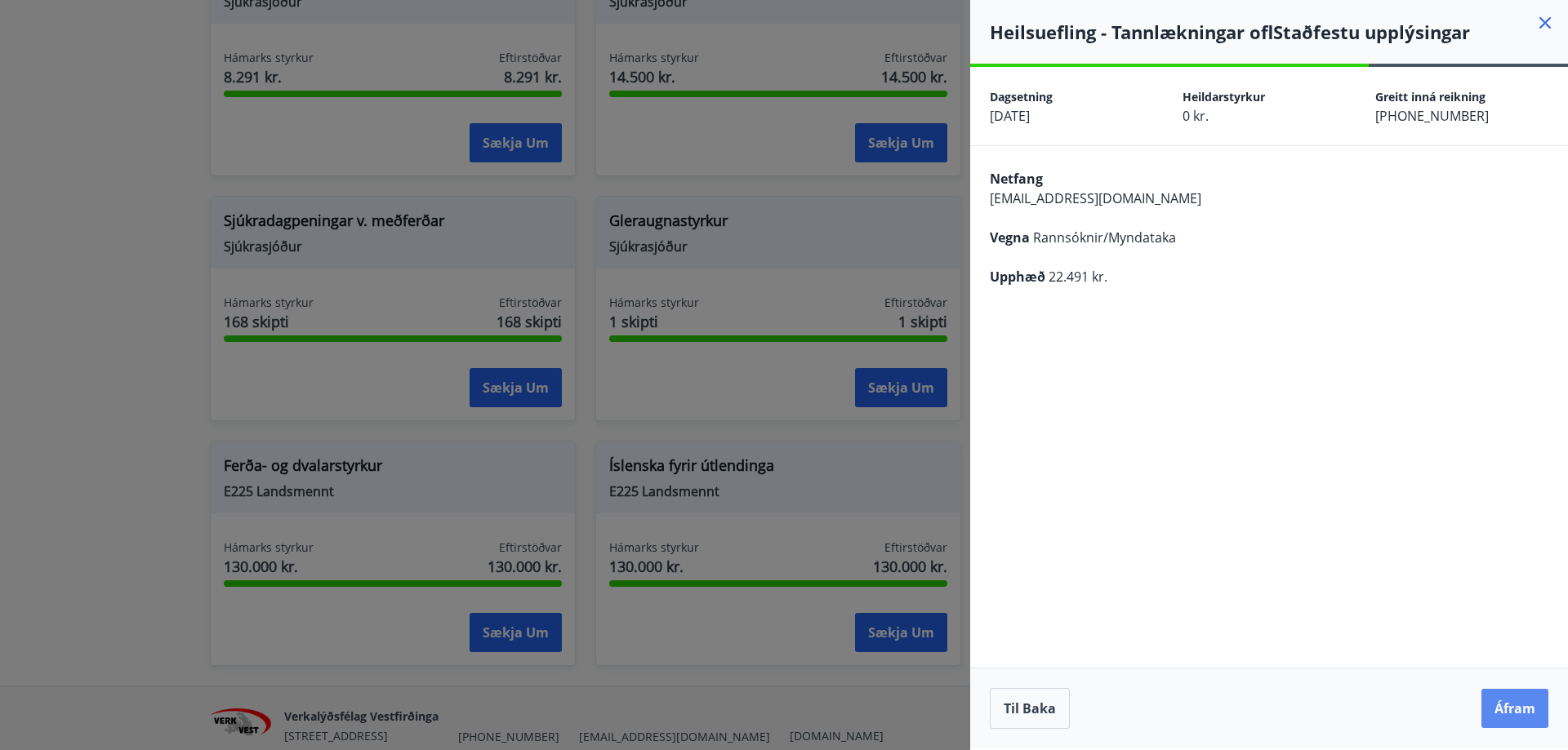
click at [1509, 712] on button "Áfram" at bounding box center [1515, 709] width 67 height 39
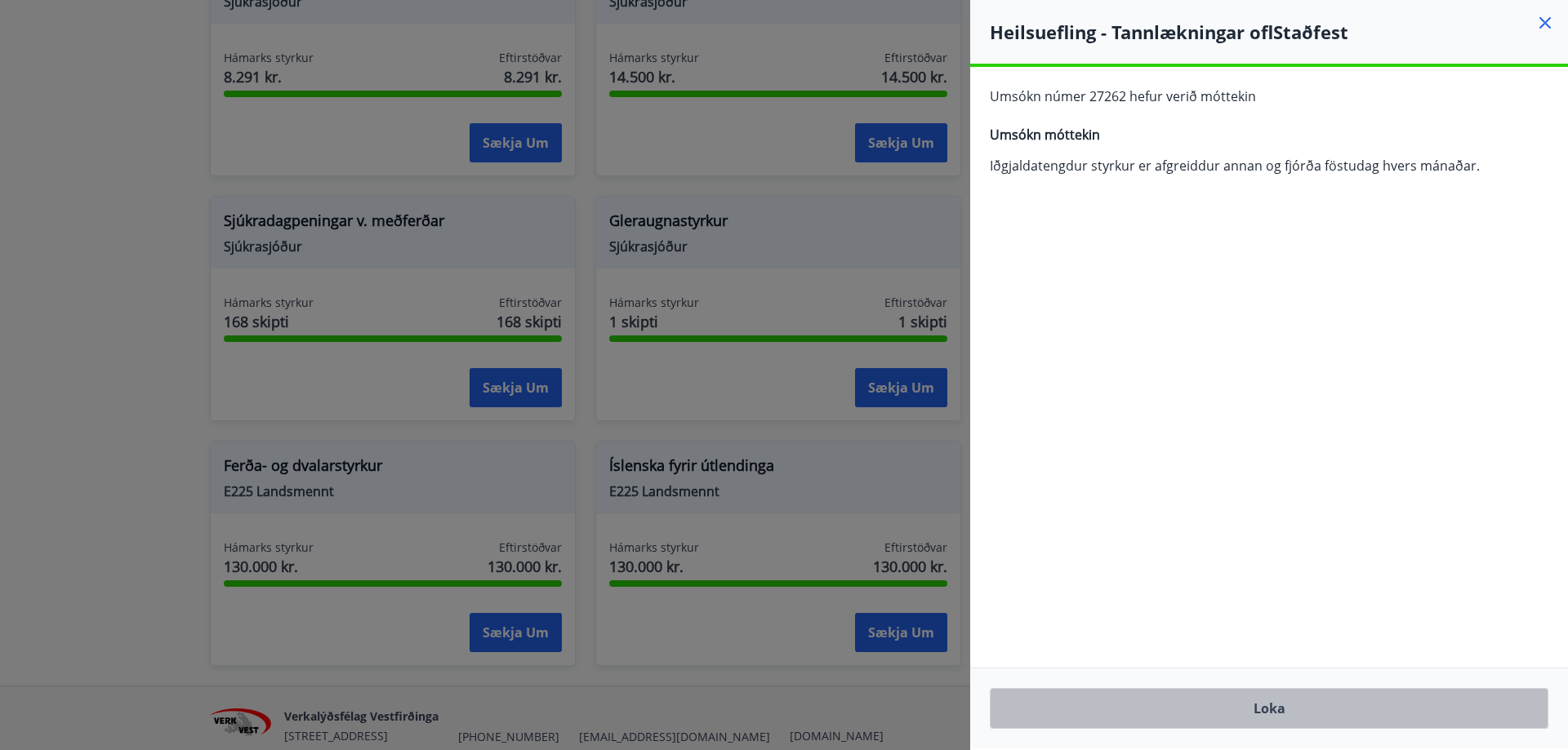
click at [1273, 716] on button "Loka" at bounding box center [1269, 709] width 559 height 41
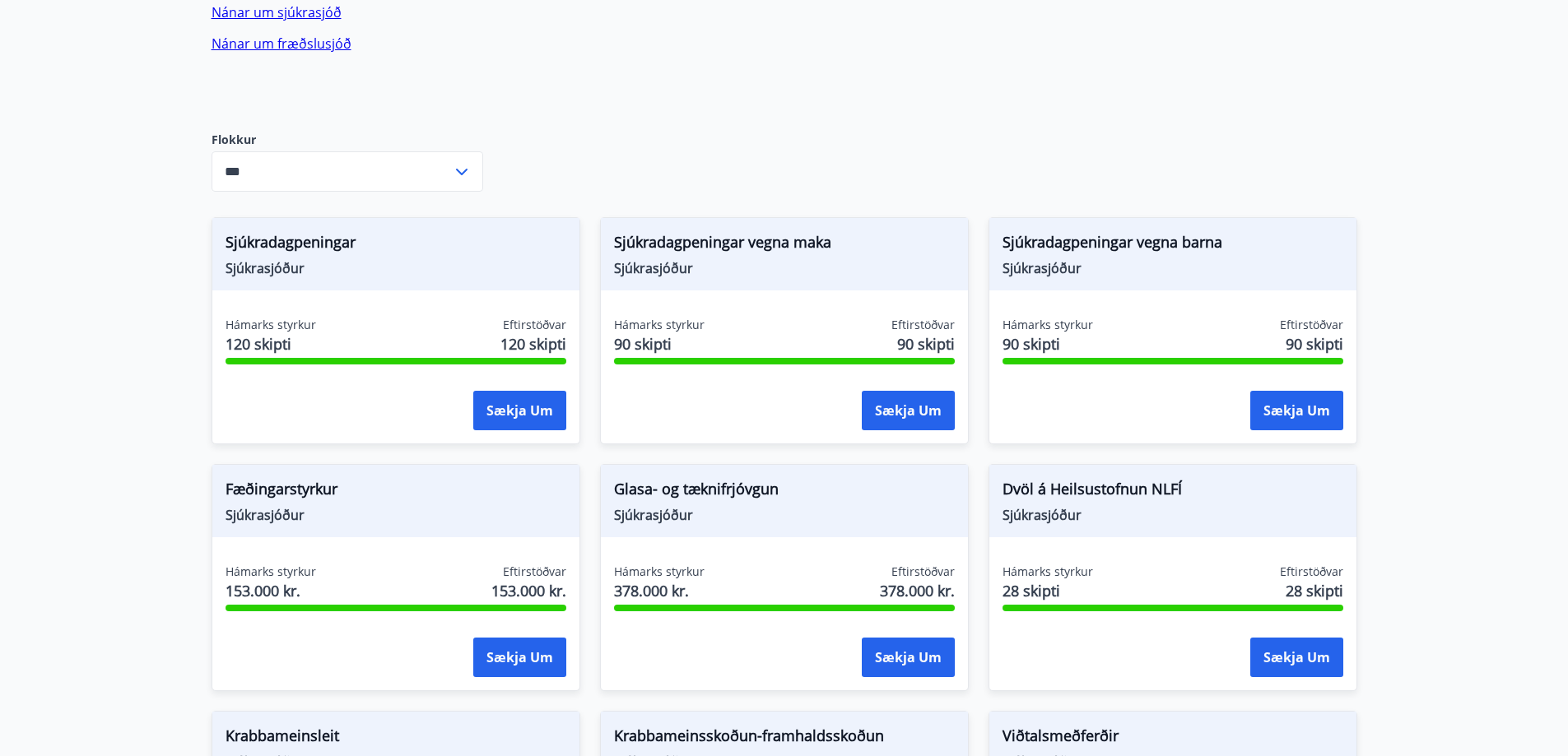
scroll to position [439, 0]
